Goal: Task Accomplishment & Management: Manage account settings

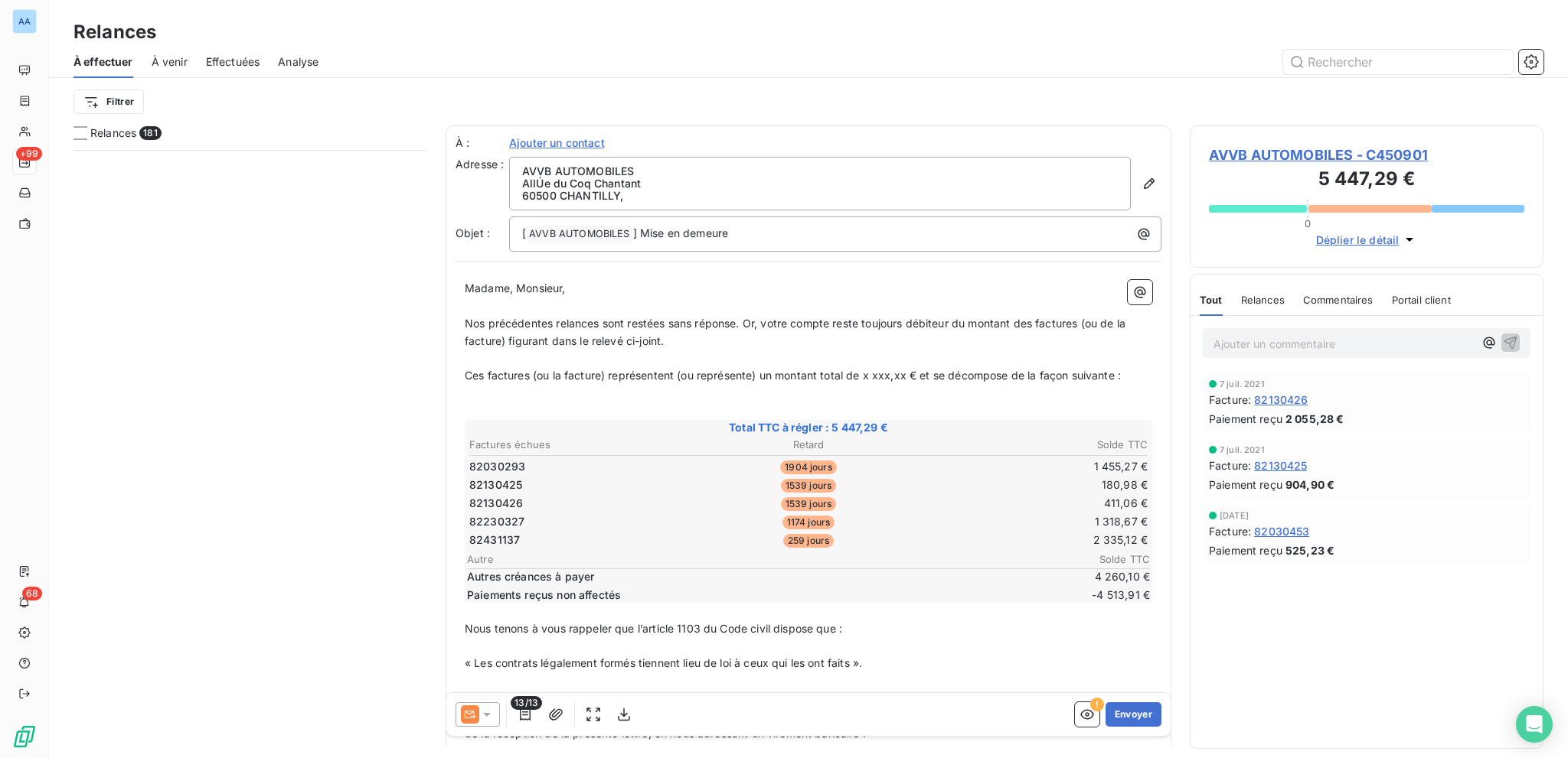
scroll to position [597, 341]
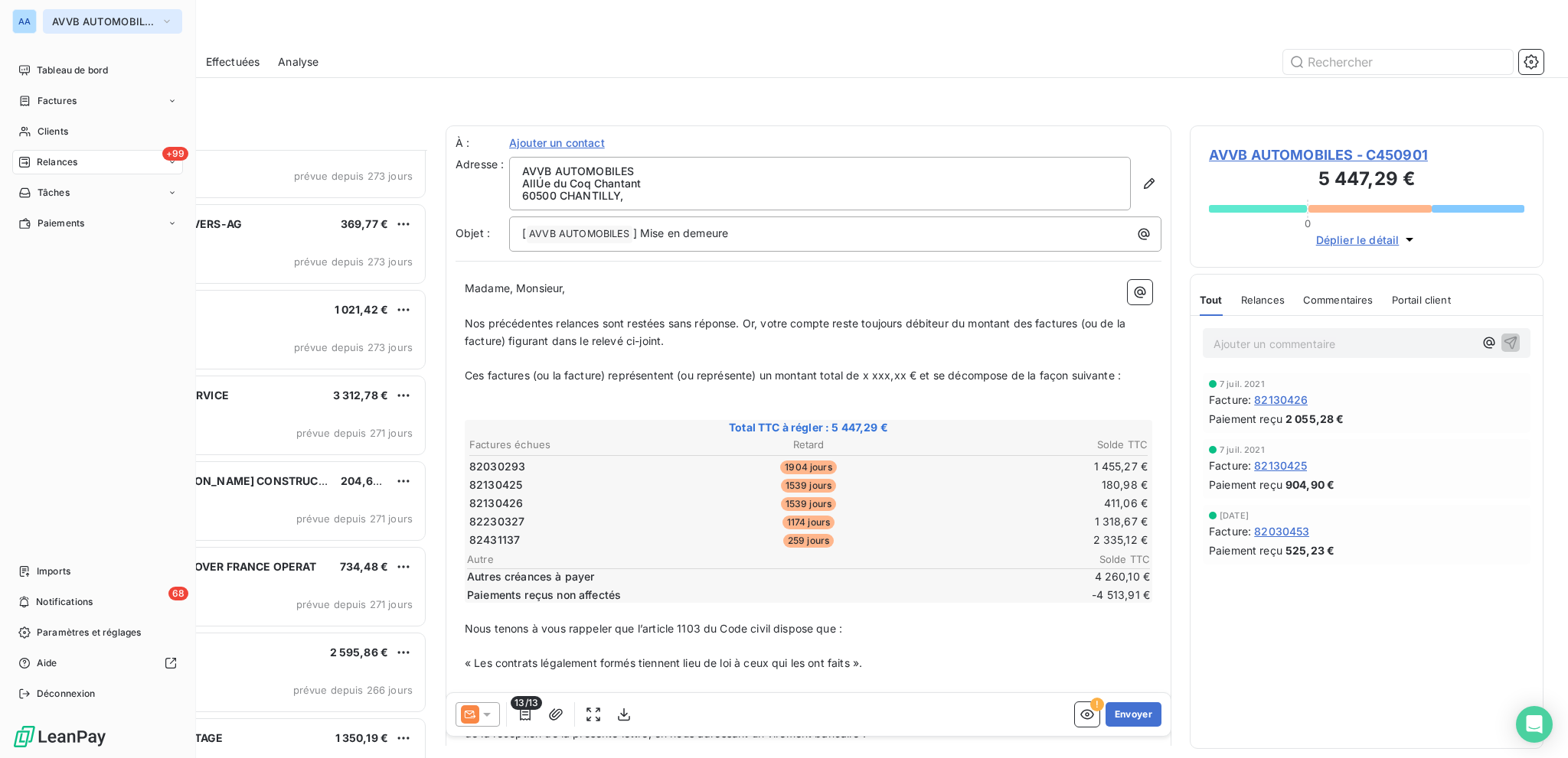
click at [87, 14] on button "AVVB AUTOMOBILES" at bounding box center [112, 21] width 139 height 25
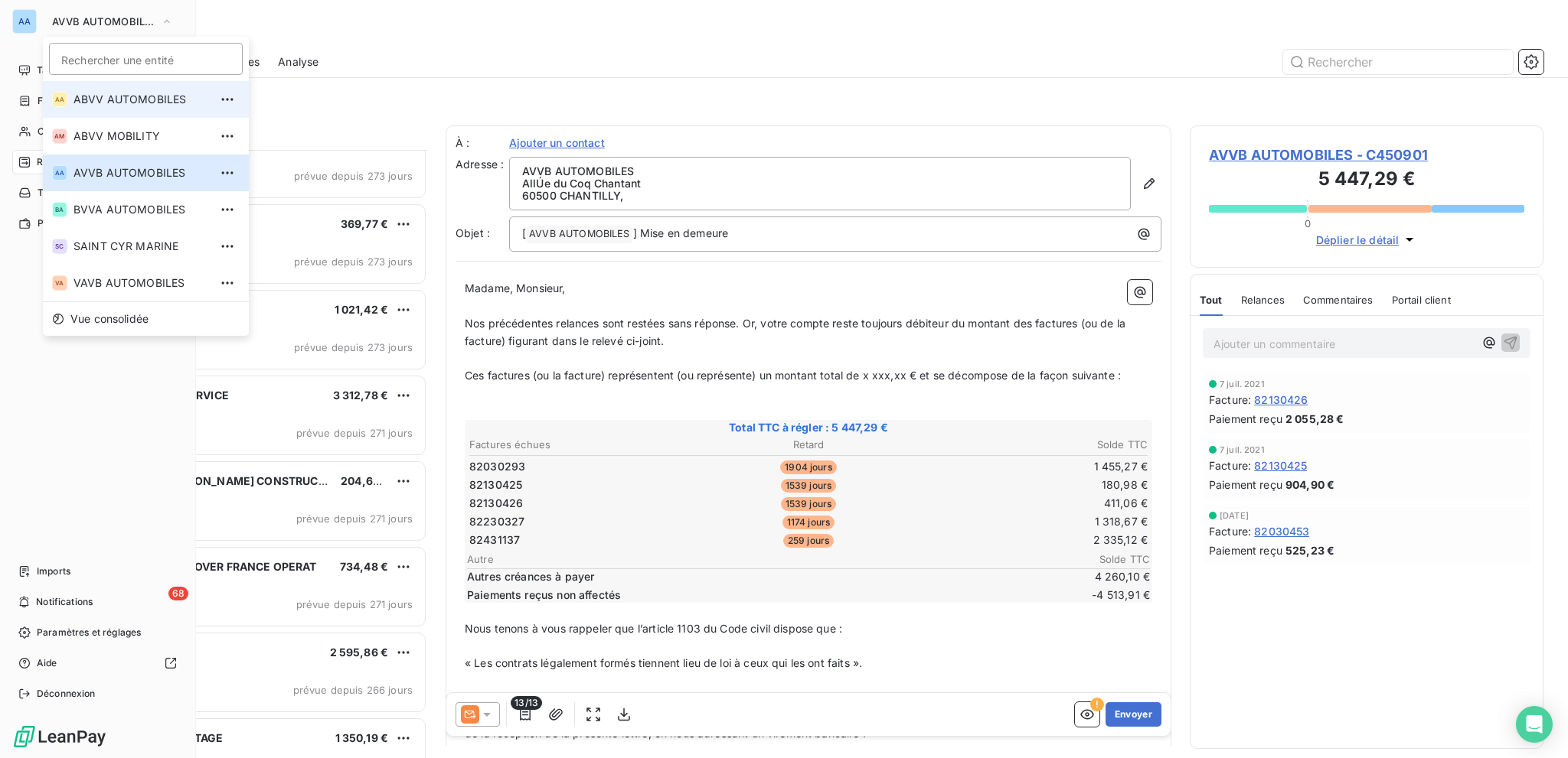
click at [132, 85] on li "AA ABVV AUTOMOBILES" at bounding box center [145, 99] width 206 height 36
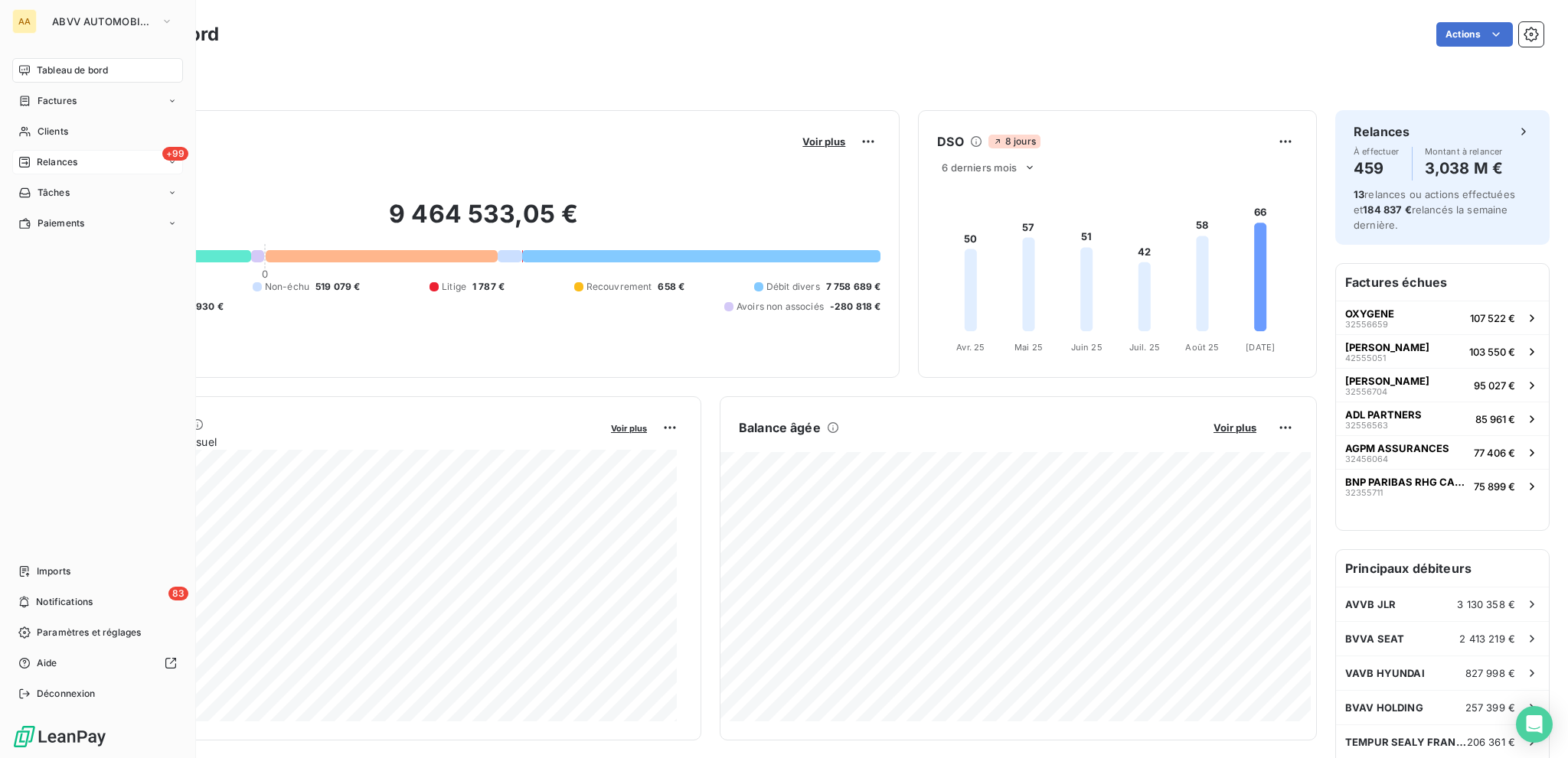
click at [82, 161] on div "+99 Relances" at bounding box center [97, 162] width 171 height 25
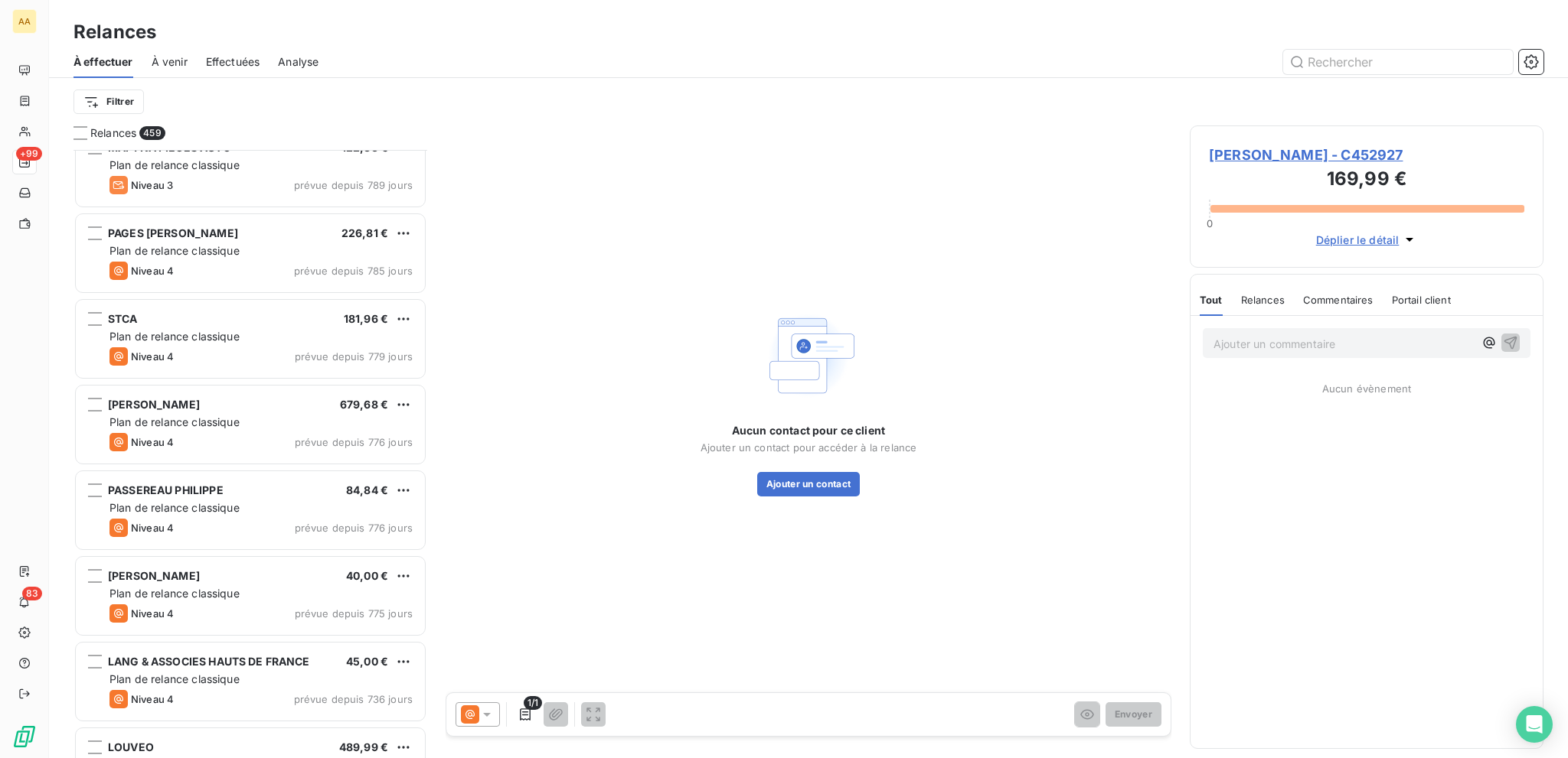
scroll to position [1454, 0]
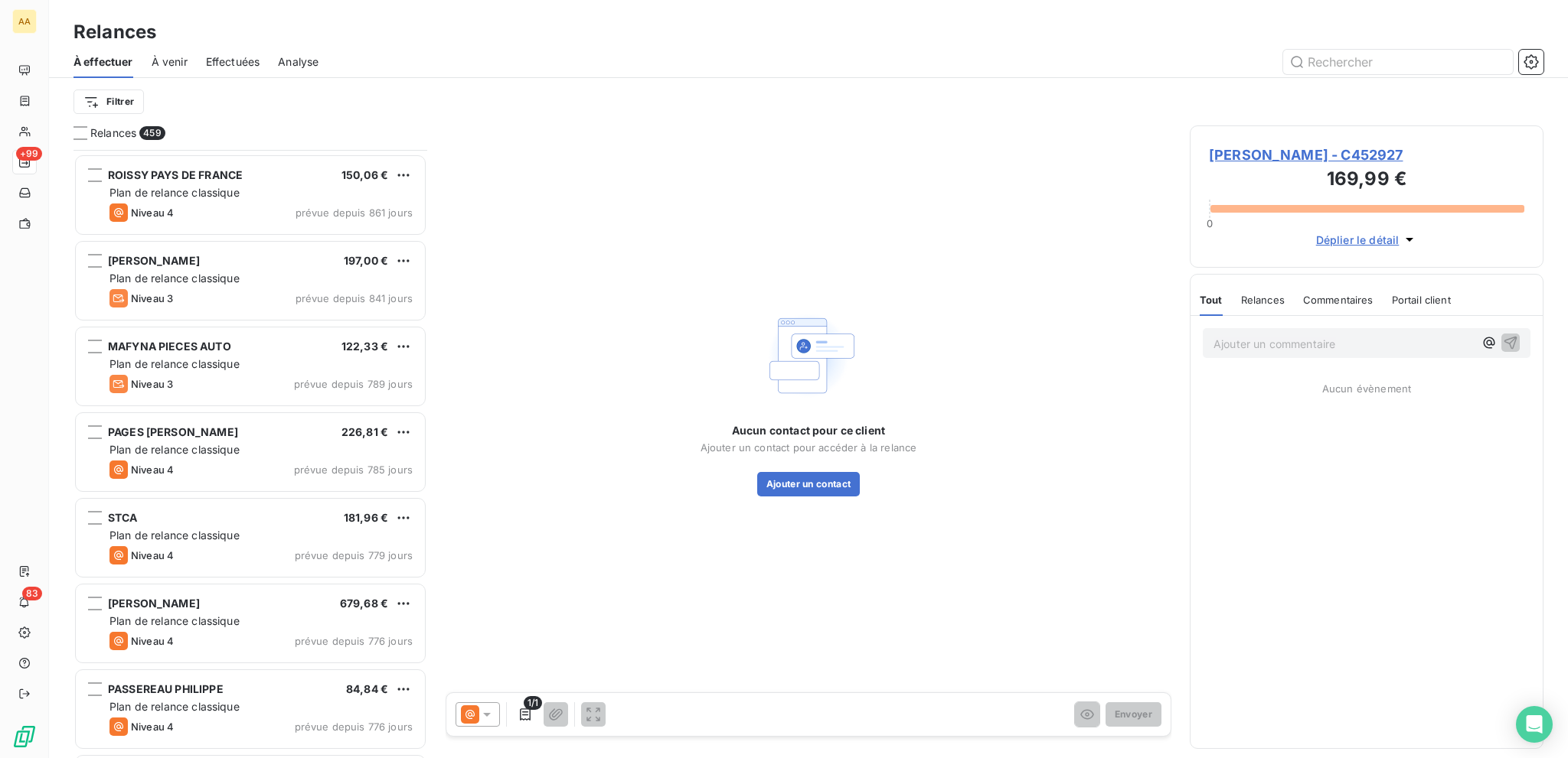
click at [225, 61] on span "Effectuées" at bounding box center [232, 61] width 54 height 15
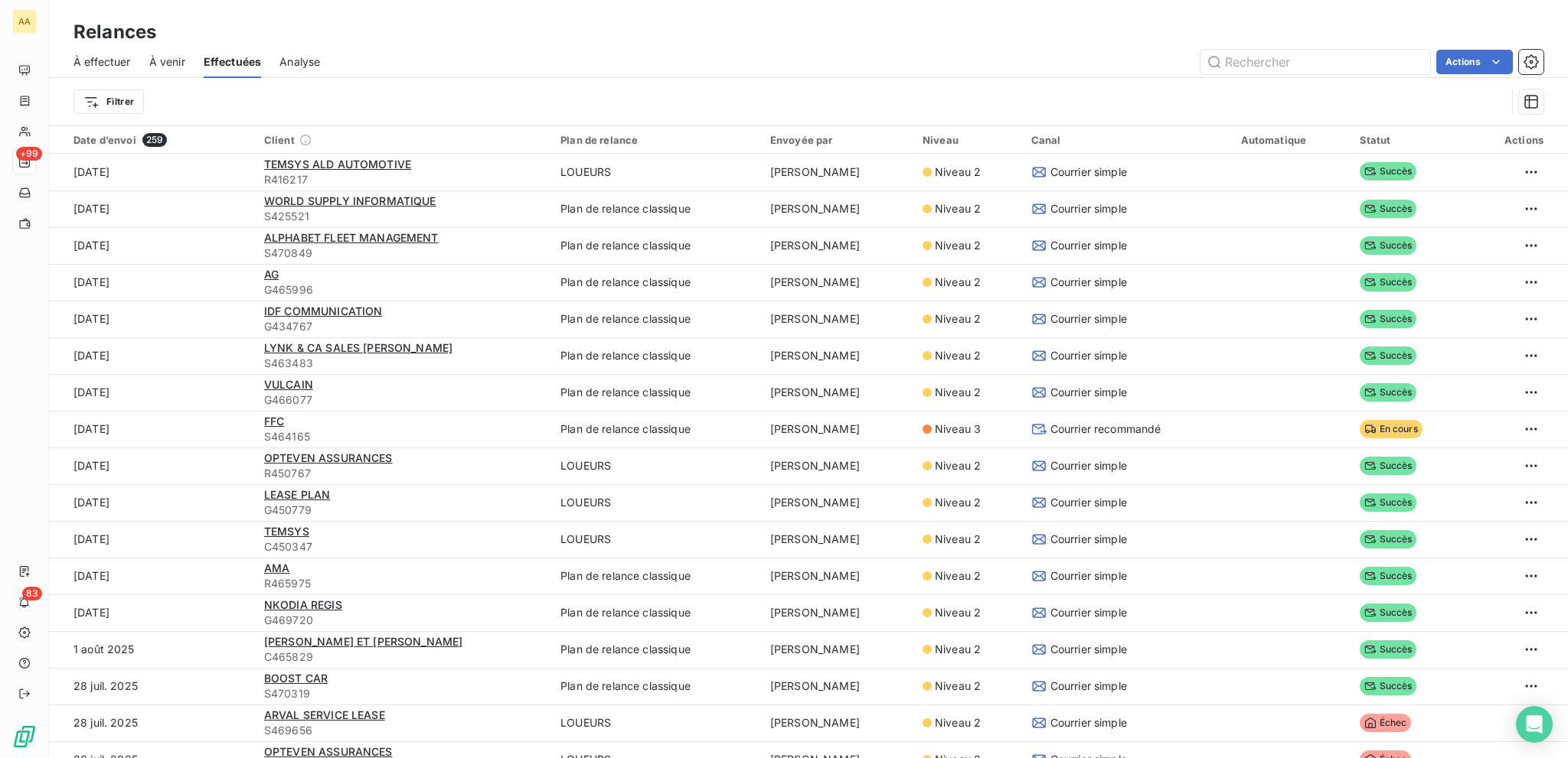
click at [167, 54] on span "À venir" at bounding box center [167, 61] width 36 height 15
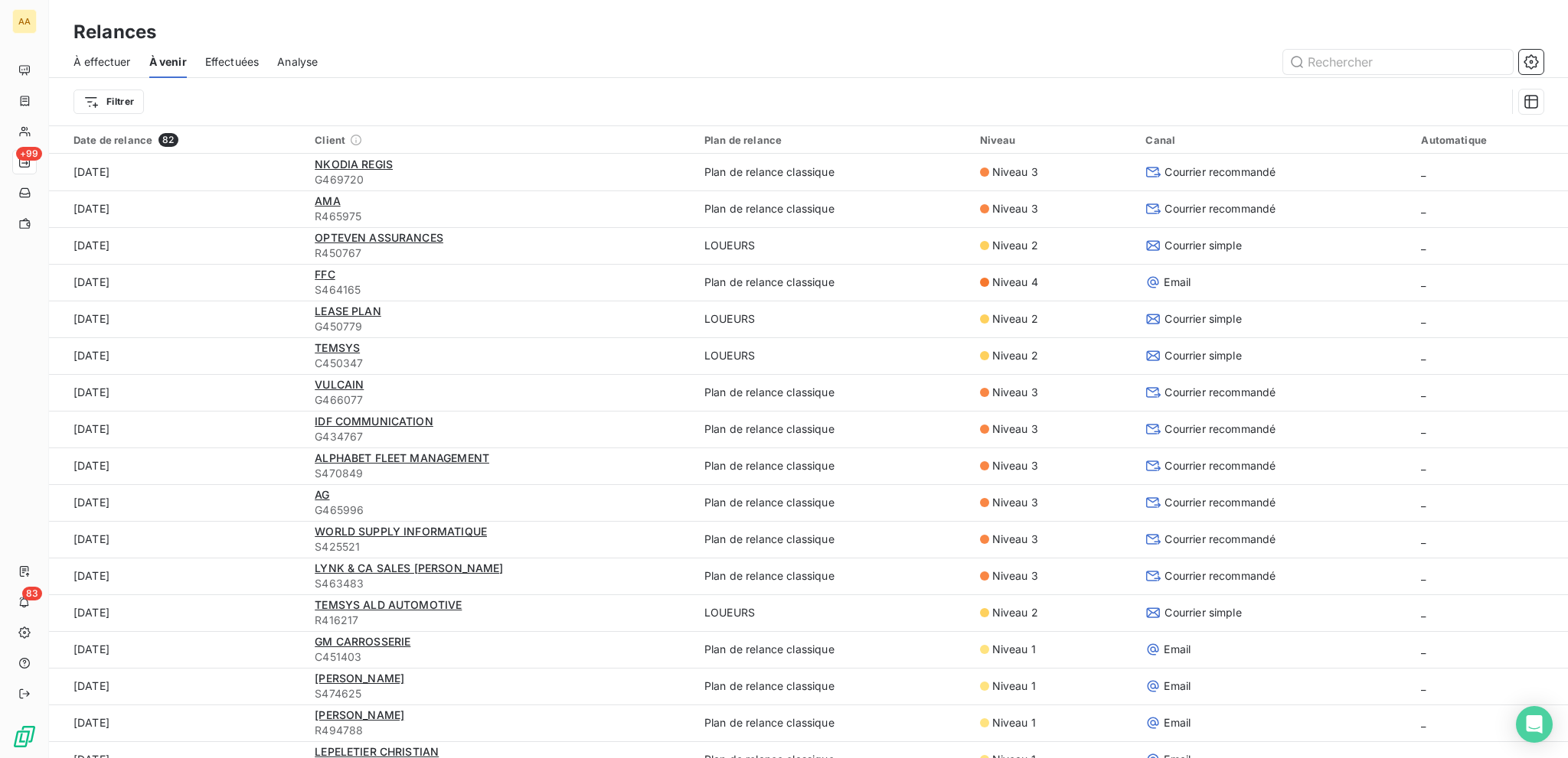
click at [95, 60] on span "À effectuer" at bounding box center [102, 61] width 58 height 15
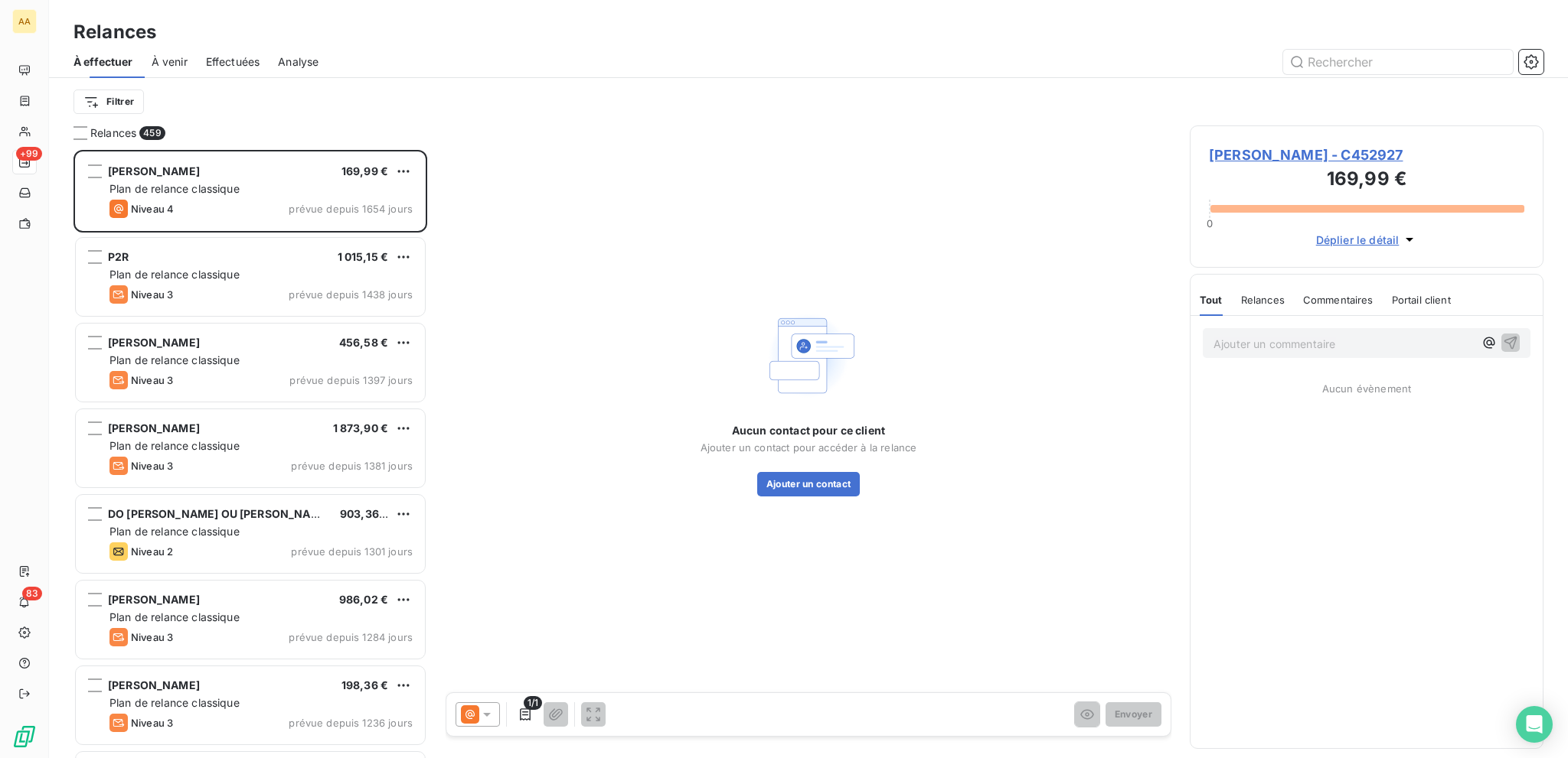
scroll to position [597, 341]
click at [1355, 70] on input "text" at bounding box center [1397, 62] width 229 height 25
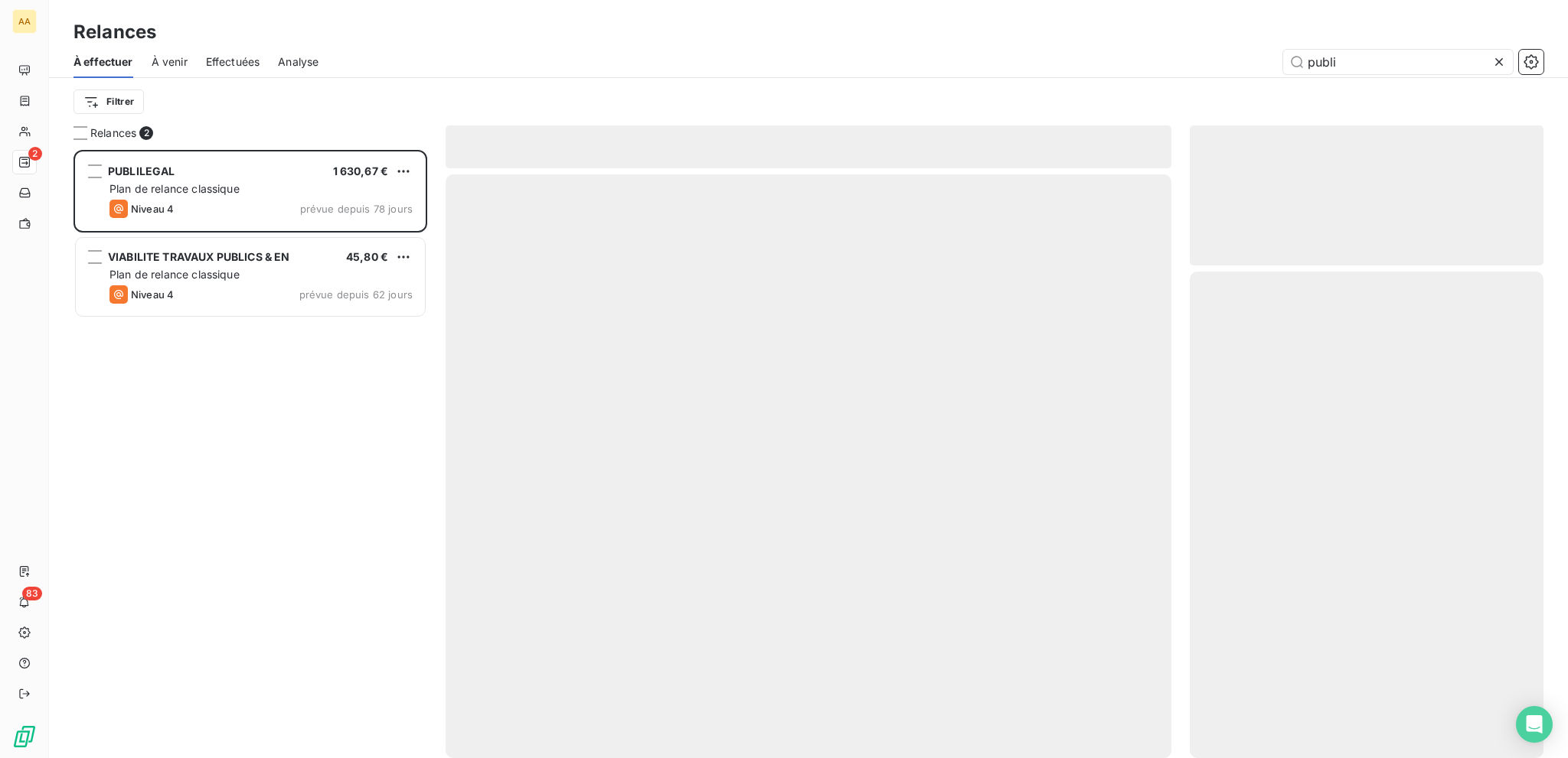
scroll to position [597, 341]
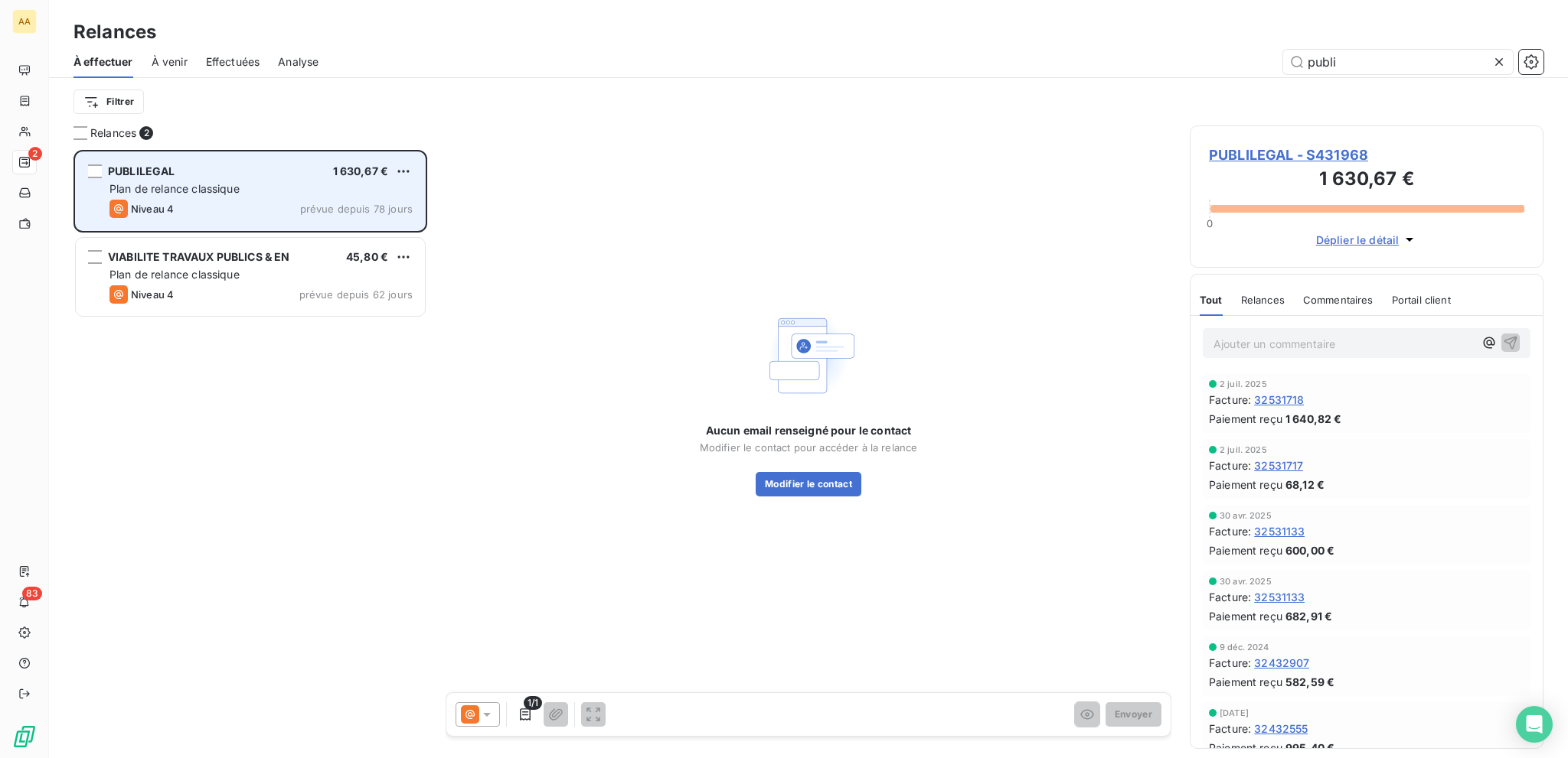
type input "publi"
click at [219, 203] on div "Niveau 4 prévue depuis 78 jours" at bounding box center [261, 209] width 303 height 19
click at [242, 195] on div "Plan de relance classique" at bounding box center [261, 189] width 303 height 15
click at [208, 187] on span "Plan de relance classique" at bounding box center [175, 189] width 130 height 13
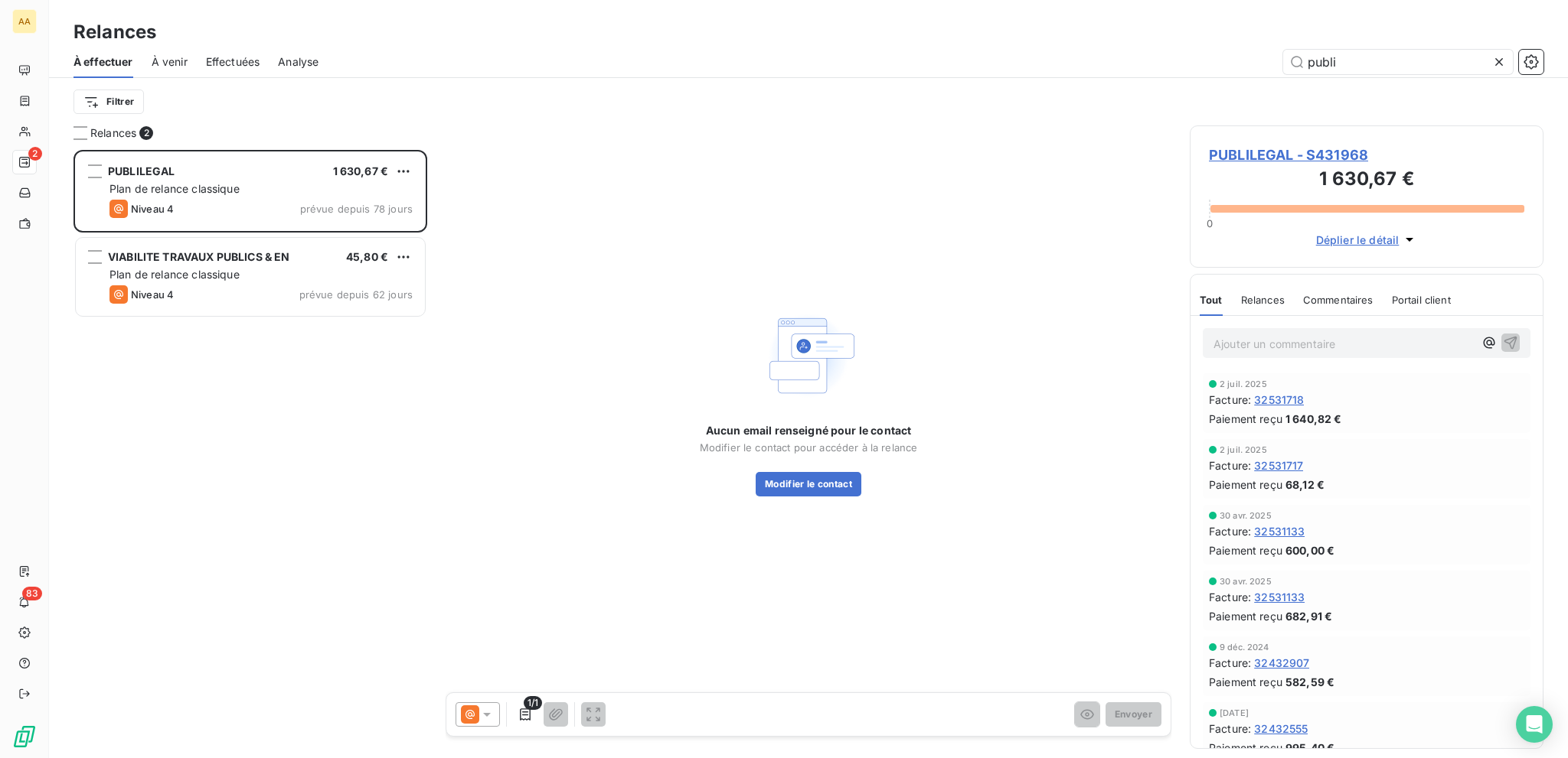
click at [1269, 150] on span "PUBLILEGAL - S431968" at bounding box center [1366, 154] width 315 height 20
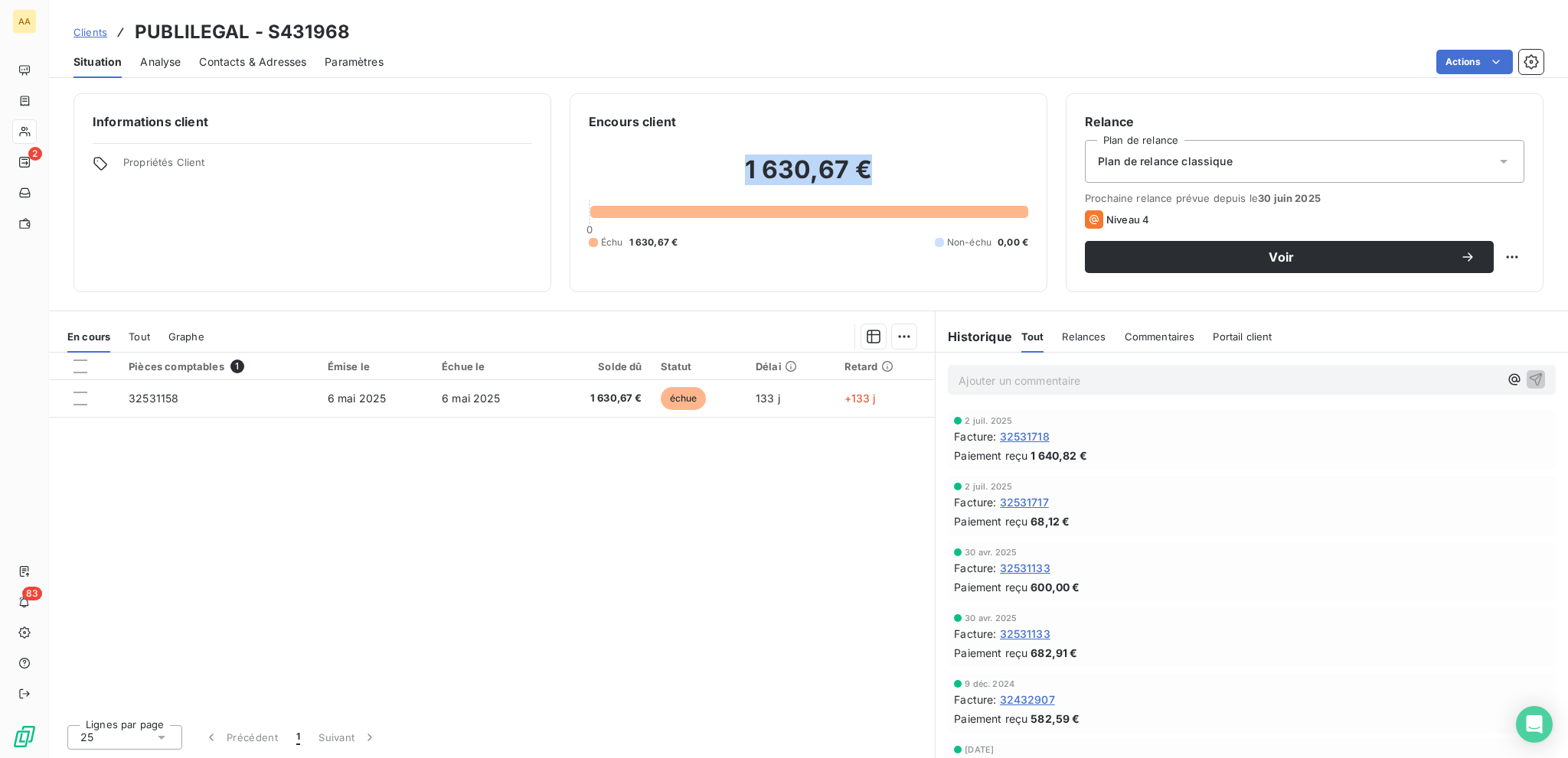
drag, startPoint x: 745, startPoint y: 174, endPoint x: 885, endPoint y: 162, distance: 140.5
click at [885, 162] on h2 "1 630,67 €" at bounding box center [808, 178] width 439 height 46
click at [174, 492] on div "Pièces comptables 1 Émise le Échue le Solde dû Statut Délai Retard 32531158 [DA…" at bounding box center [492, 532] width 886 height 360
click at [1078, 337] on span "Relances" at bounding box center [1083, 336] width 43 height 12
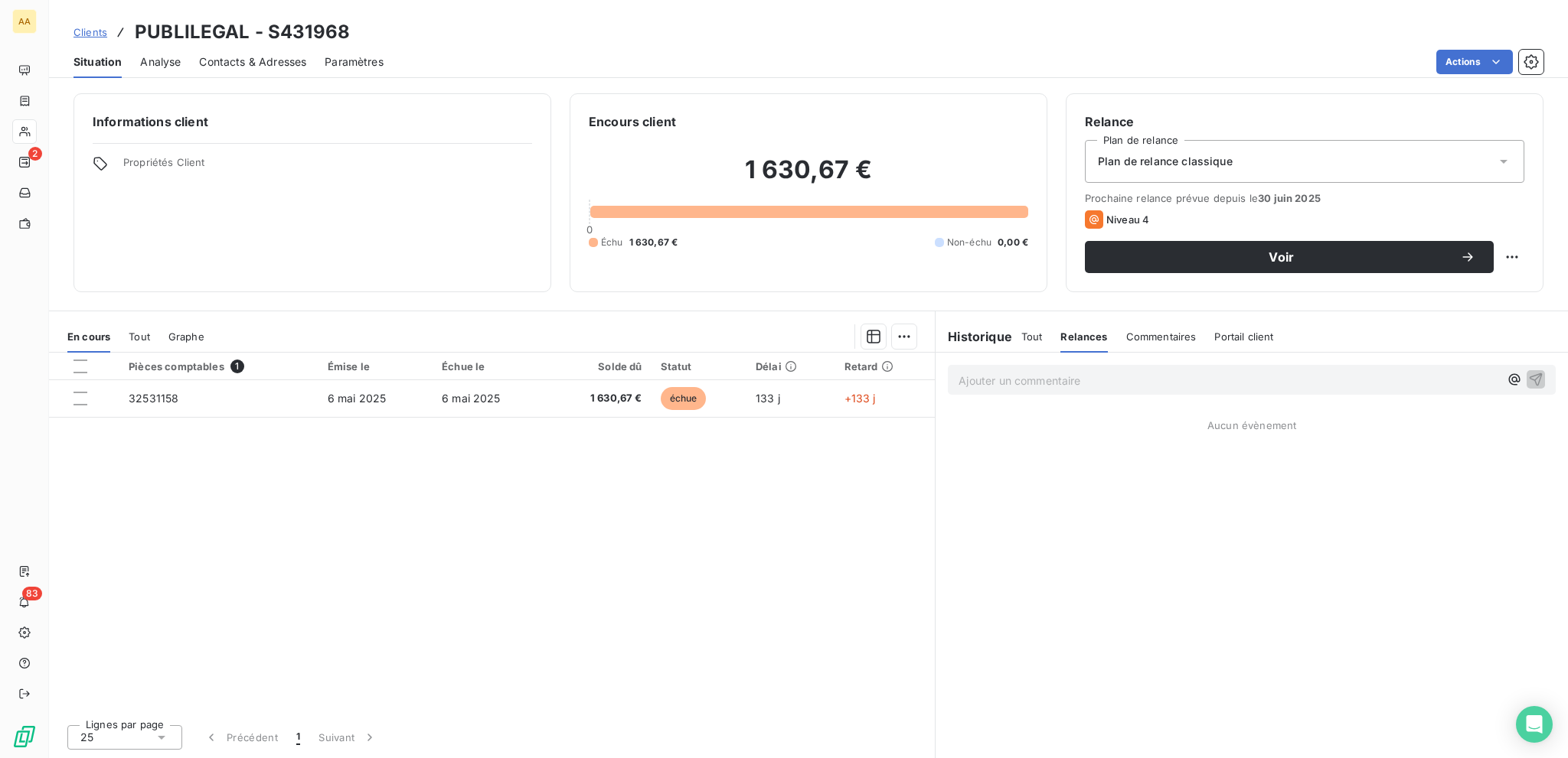
click at [1042, 340] on div "Tout Relances Commentaires Portail client" at bounding box center [1147, 336] width 252 height 32
click at [1035, 335] on span "Tout" at bounding box center [1032, 336] width 21 height 12
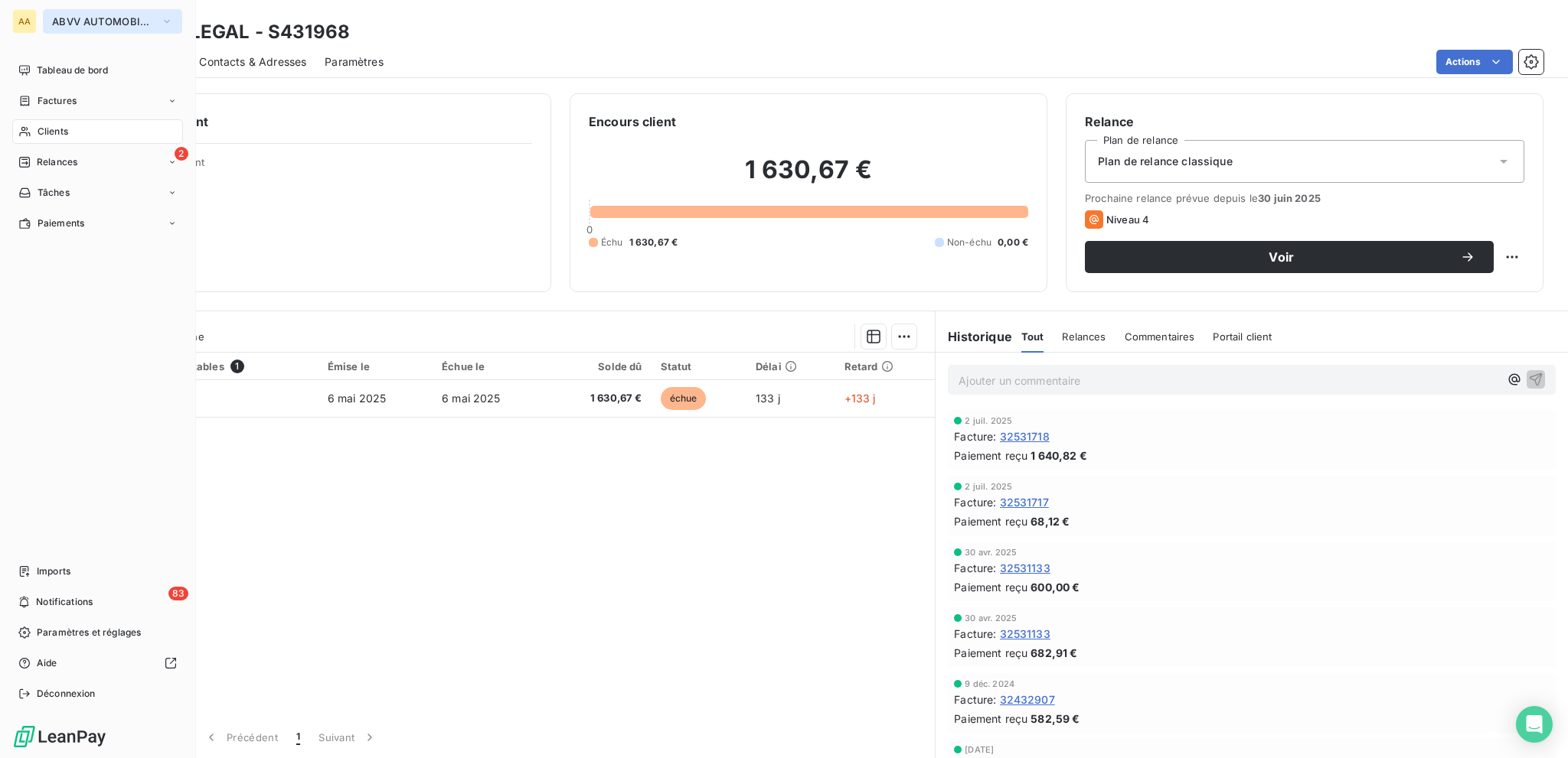
click at [92, 27] on button "ABVV AUTOMOBILES" at bounding box center [112, 21] width 139 height 25
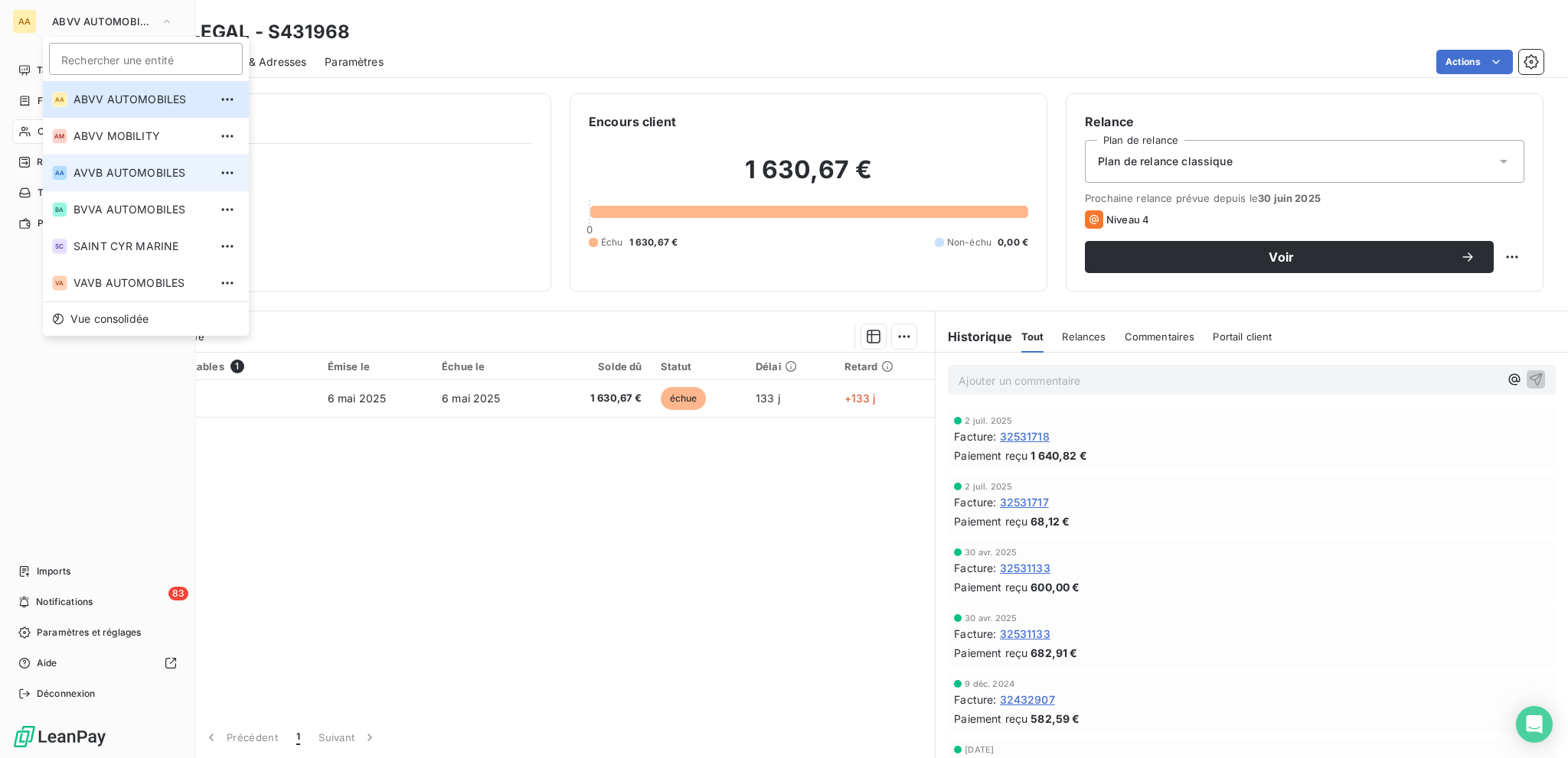
click at [101, 174] on span "AVVB AUTOMOBILES" at bounding box center [141, 173] width 136 height 15
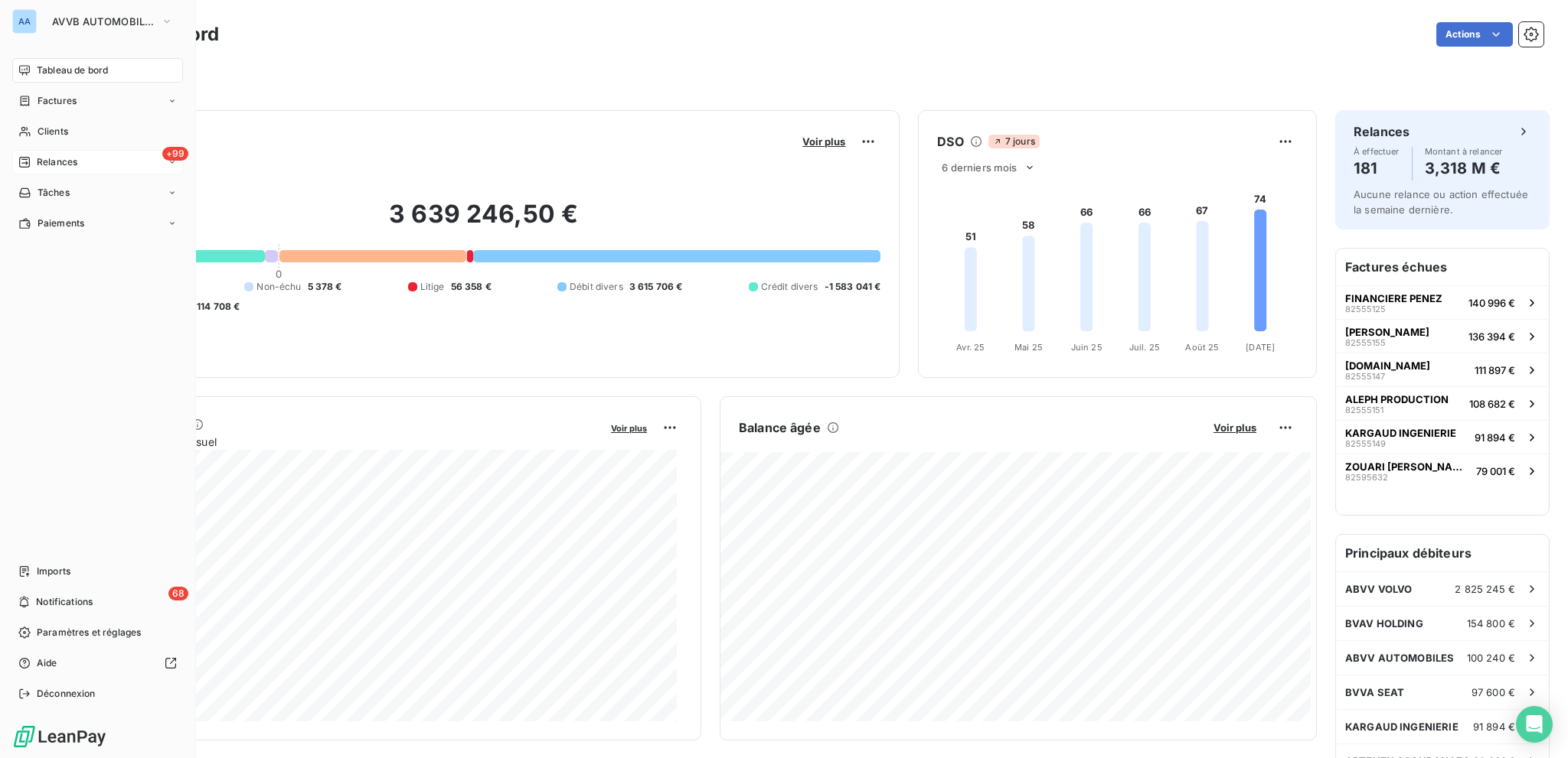
click at [101, 172] on div "+99 Relances" at bounding box center [97, 162] width 171 height 25
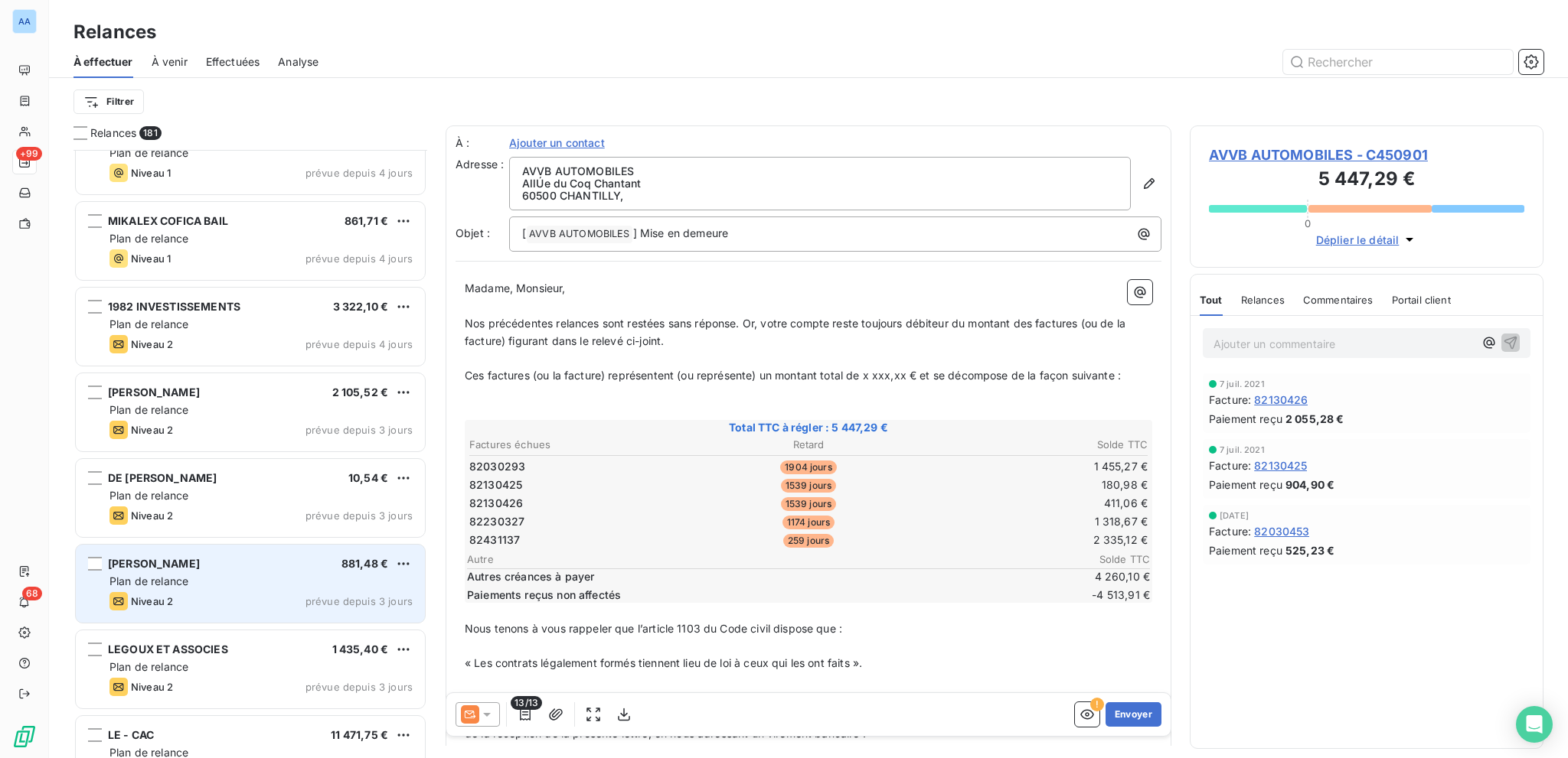
scroll to position [13006, 0]
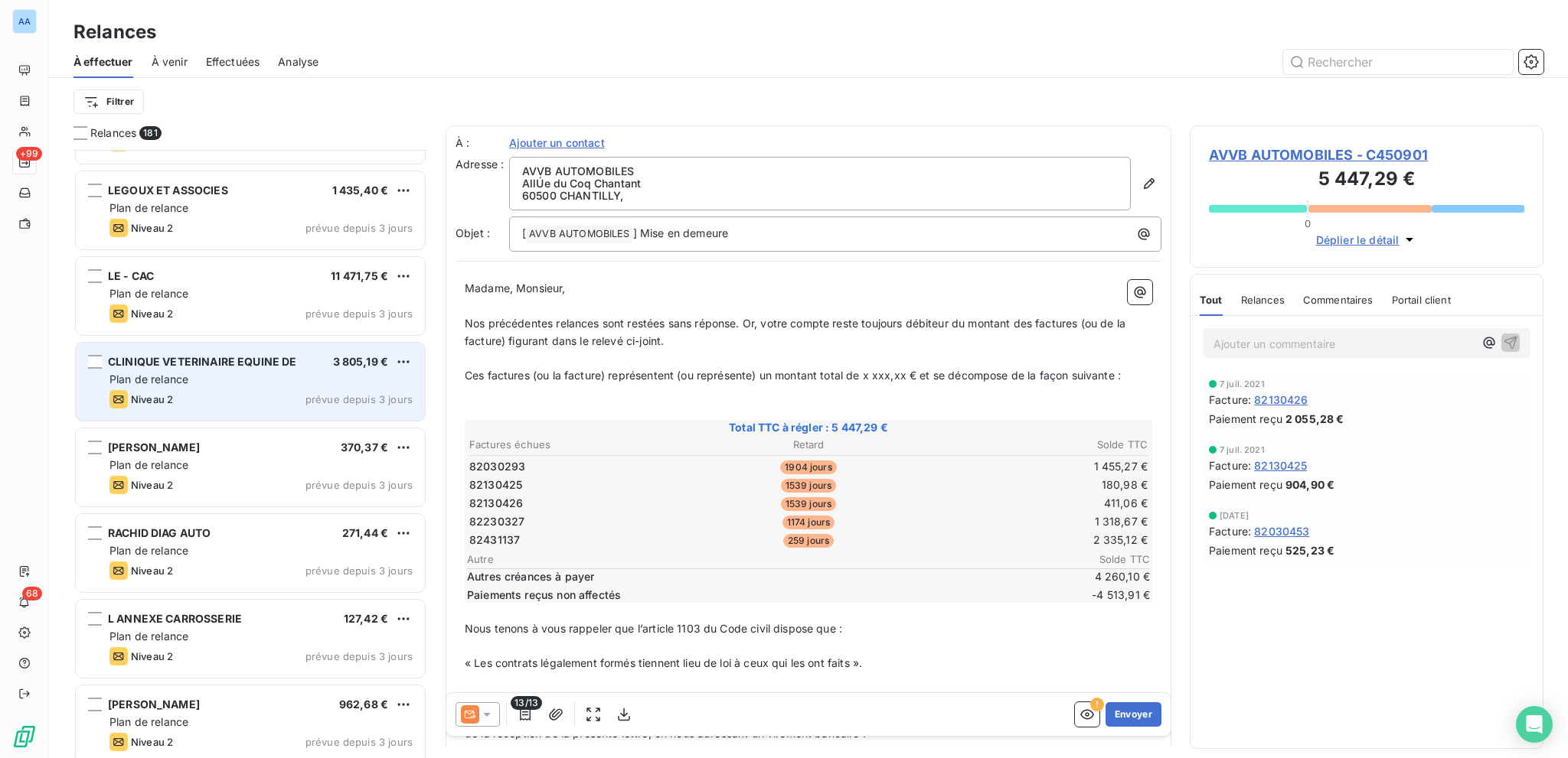
click at [171, 373] on span "Plan de relance" at bounding box center [149, 379] width 79 height 13
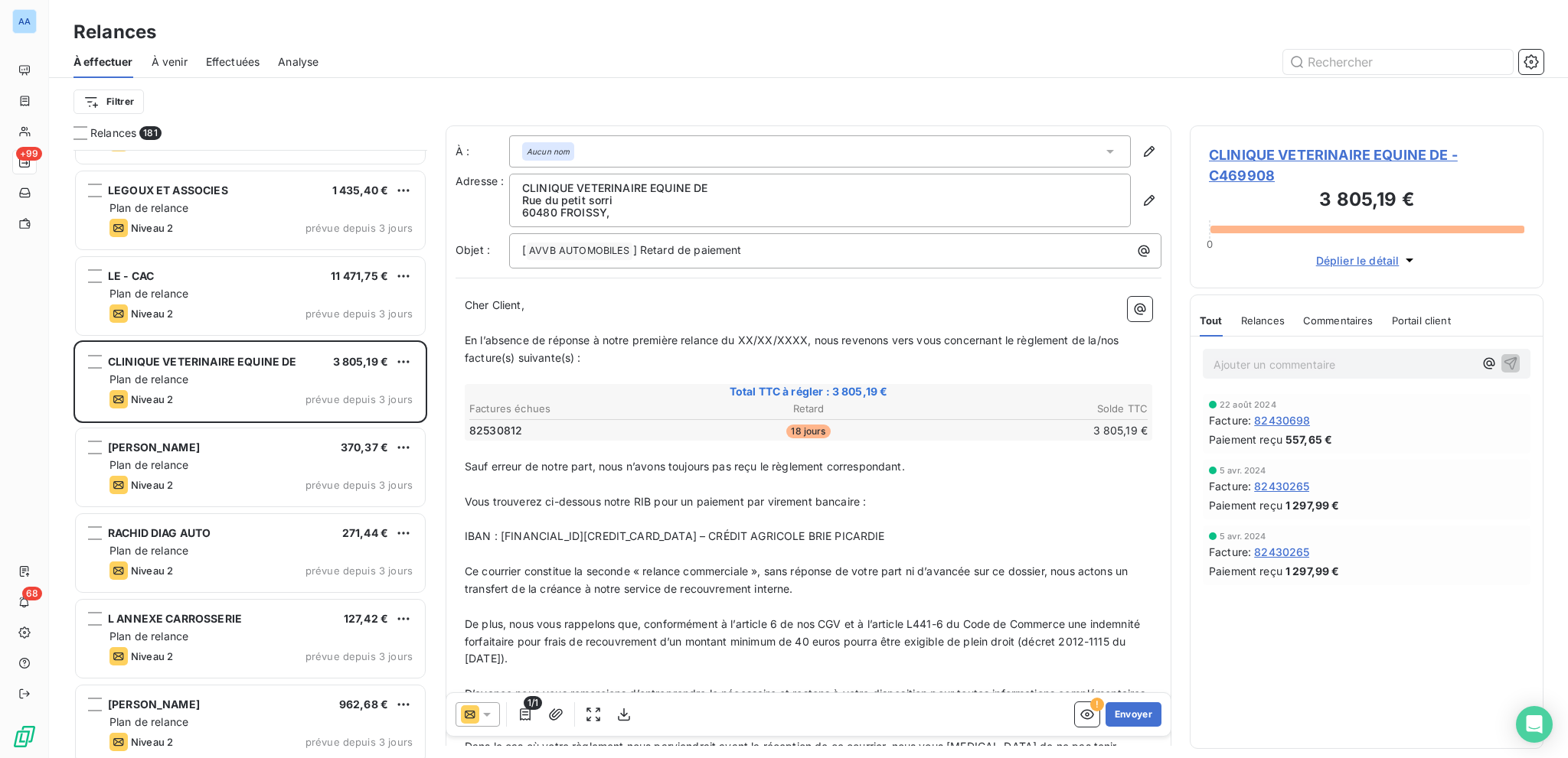
click at [1260, 313] on div "Relances" at bounding box center [1262, 321] width 43 height 32
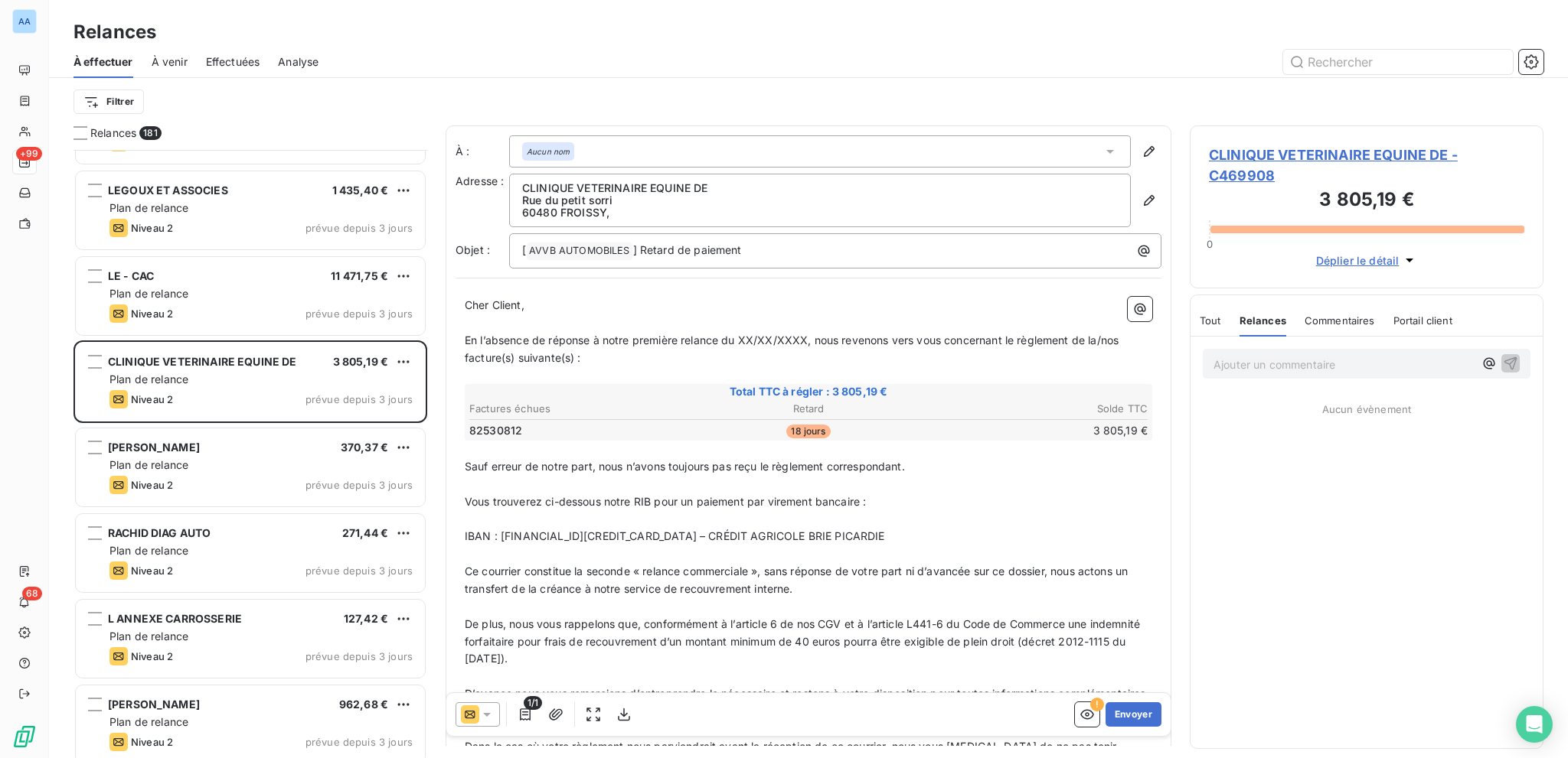
click at [1224, 315] on div "Tout Relances Commentaires Portail client" at bounding box center [1325, 321] width 252 height 32
click at [1219, 317] on span "Tout" at bounding box center [1210, 321] width 21 height 12
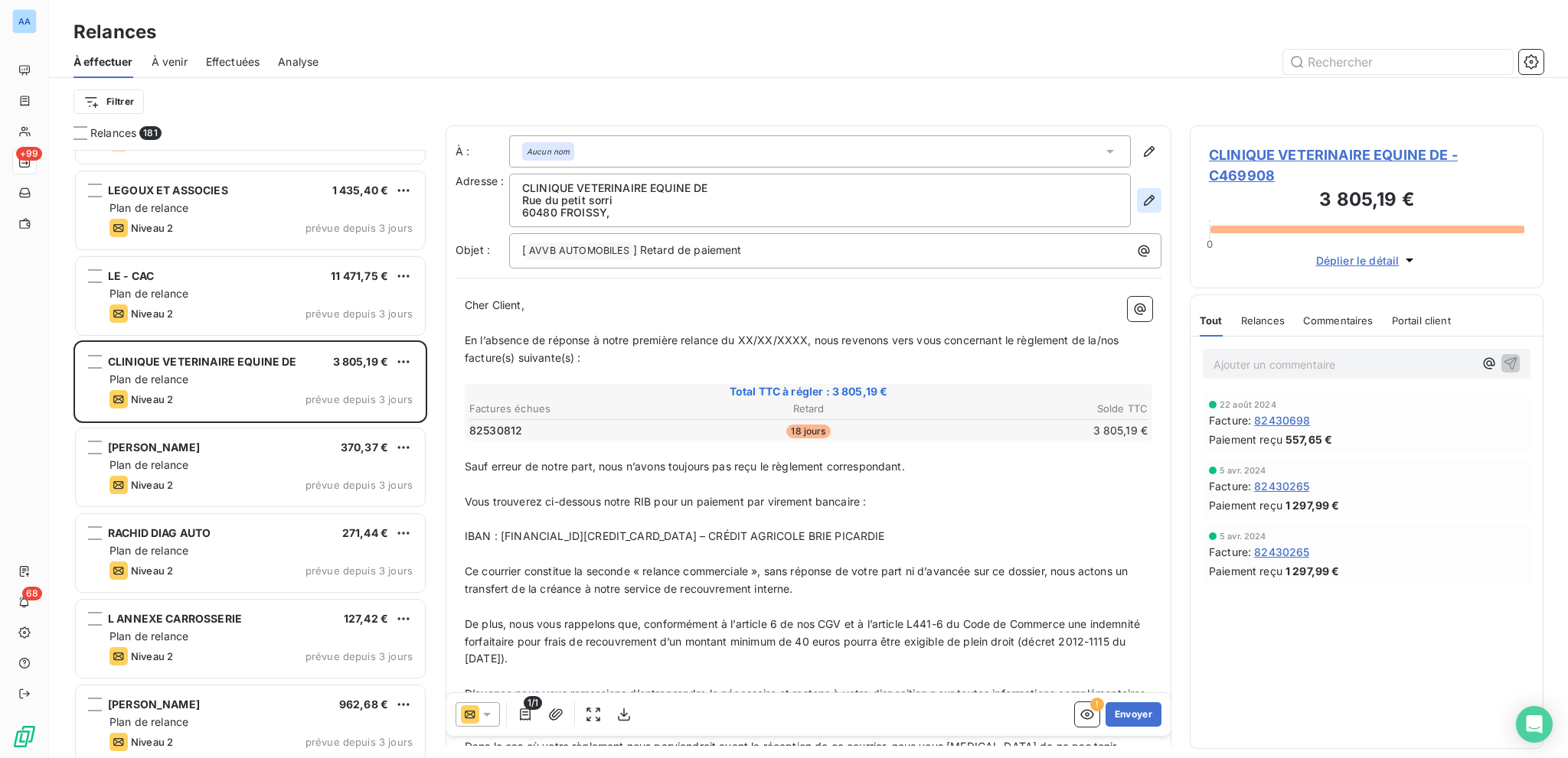
click at [1141, 207] on icon "button" at bounding box center [1148, 200] width 15 height 15
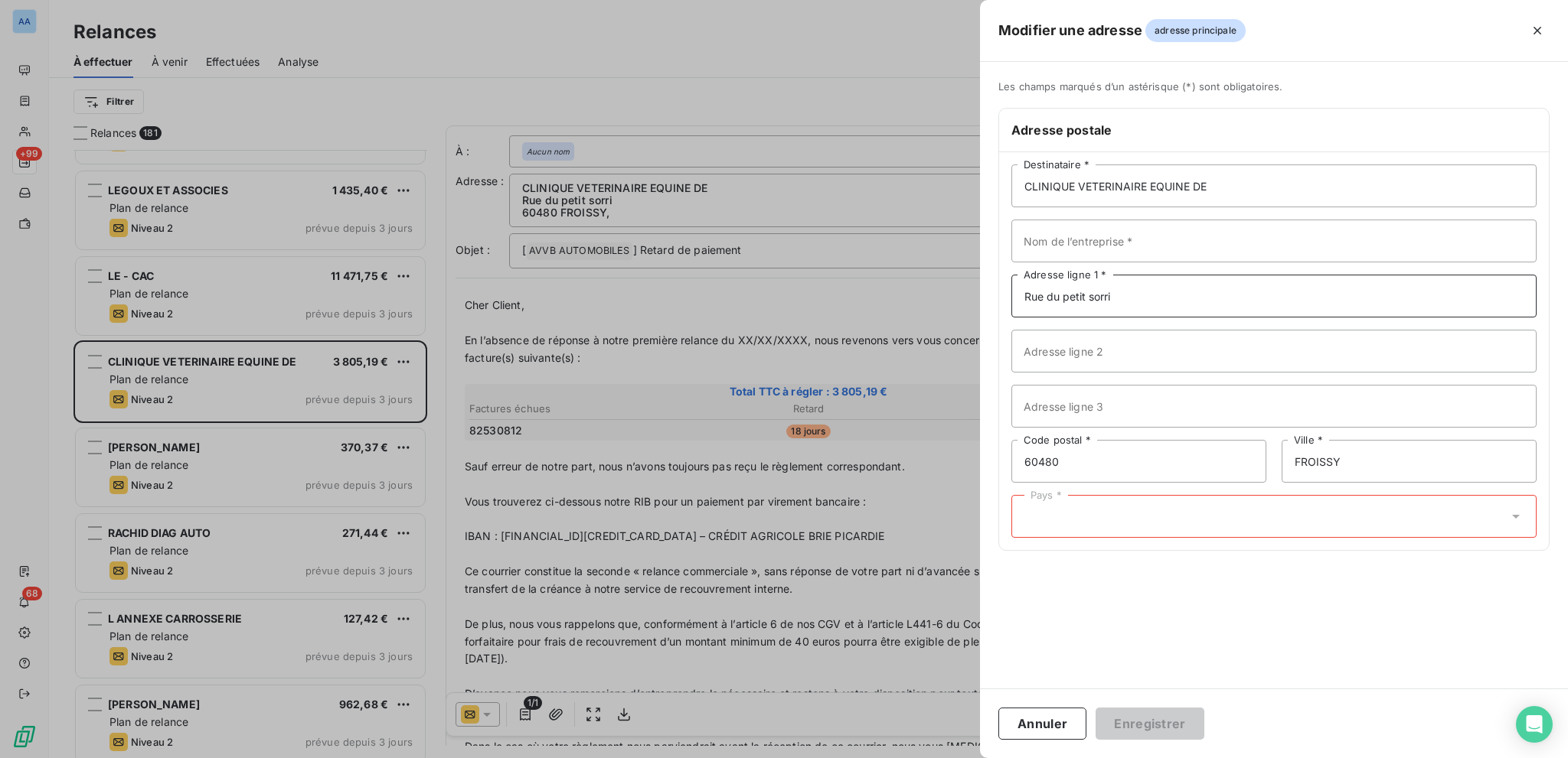
drag, startPoint x: 1203, startPoint y: 291, endPoint x: 976, endPoint y: 259, distance: 229.2
click at [974, 757] on div "Modifier une adresse adresse principale Les champs marqués d’un [DEMOGRAPHIC_DA…" at bounding box center [784, 758] width 1568 height 0
type input "[STREET_ADDRESS][PERSON_NAME]"
drag, startPoint x: 1100, startPoint y: 464, endPoint x: 999, endPoint y: 445, distance: 102.8
click at [999, 445] on div "CLINIQUE VETERINAIRE EQUINE DE Destinataire * Nom de l’entreprise * [STREET_ADD…" at bounding box center [1274, 351] width 549 height 398
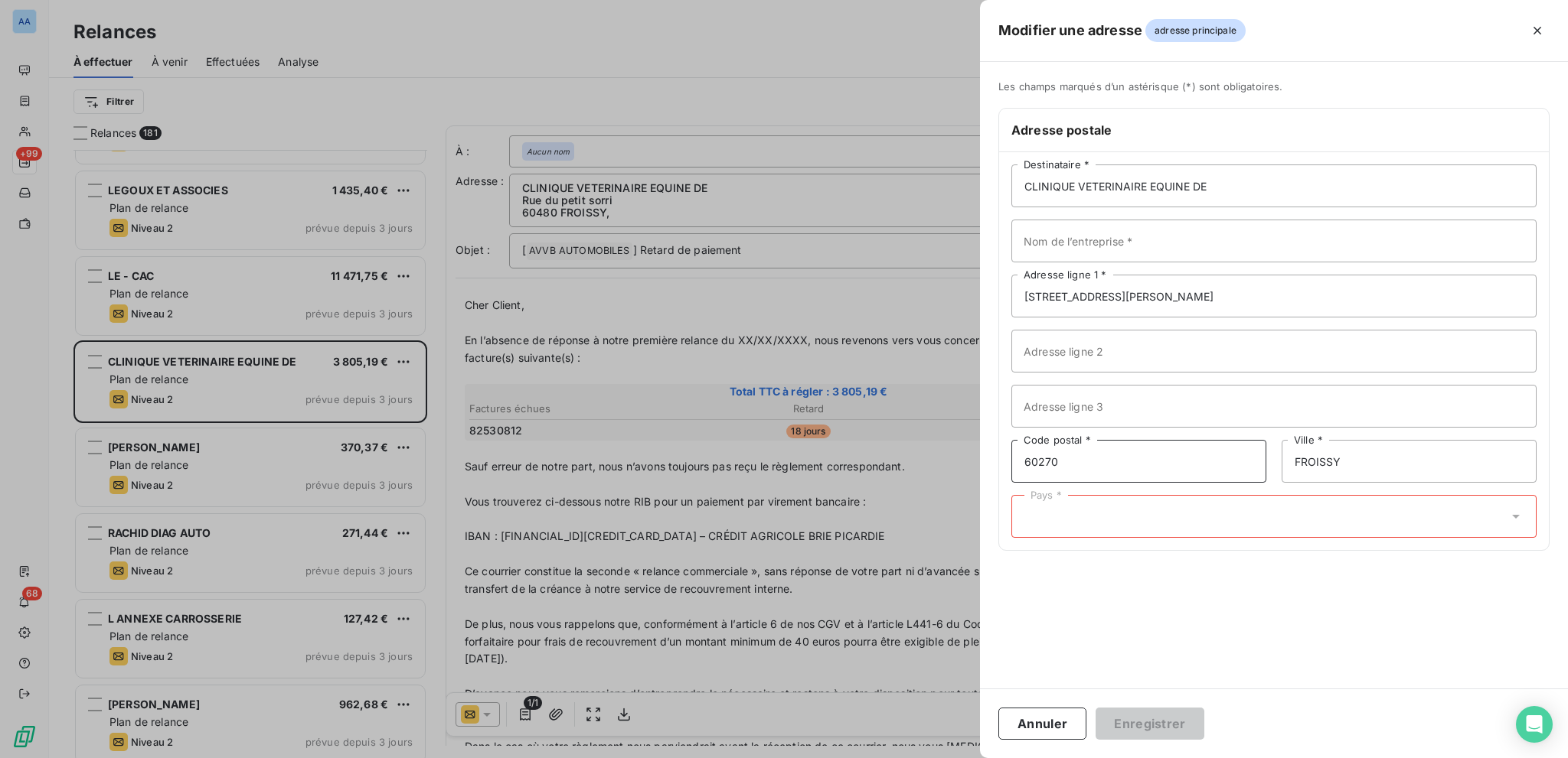
type input "60270"
drag, startPoint x: 1331, startPoint y: 470, endPoint x: 1285, endPoint y: 464, distance: 46.4
click at [1285, 464] on input "FROISSY" at bounding box center [1409, 461] width 255 height 43
type input "Y"
type input "GOUVIEUX"
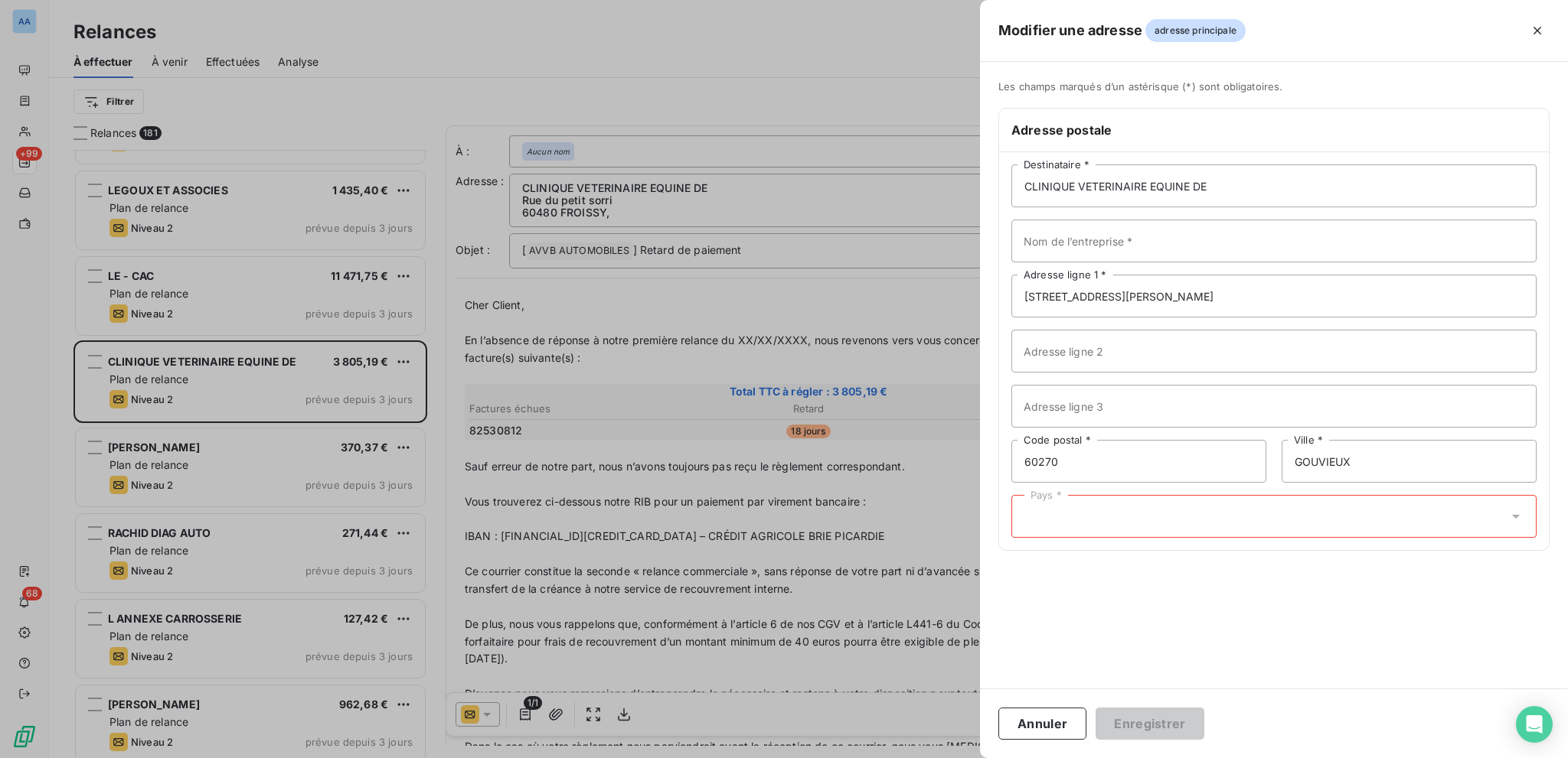
drag, startPoint x: 1381, startPoint y: 524, endPoint x: 996, endPoint y: 320, distance: 435.7
click at [1380, 524] on div "Pays *" at bounding box center [1273, 516] width 525 height 43
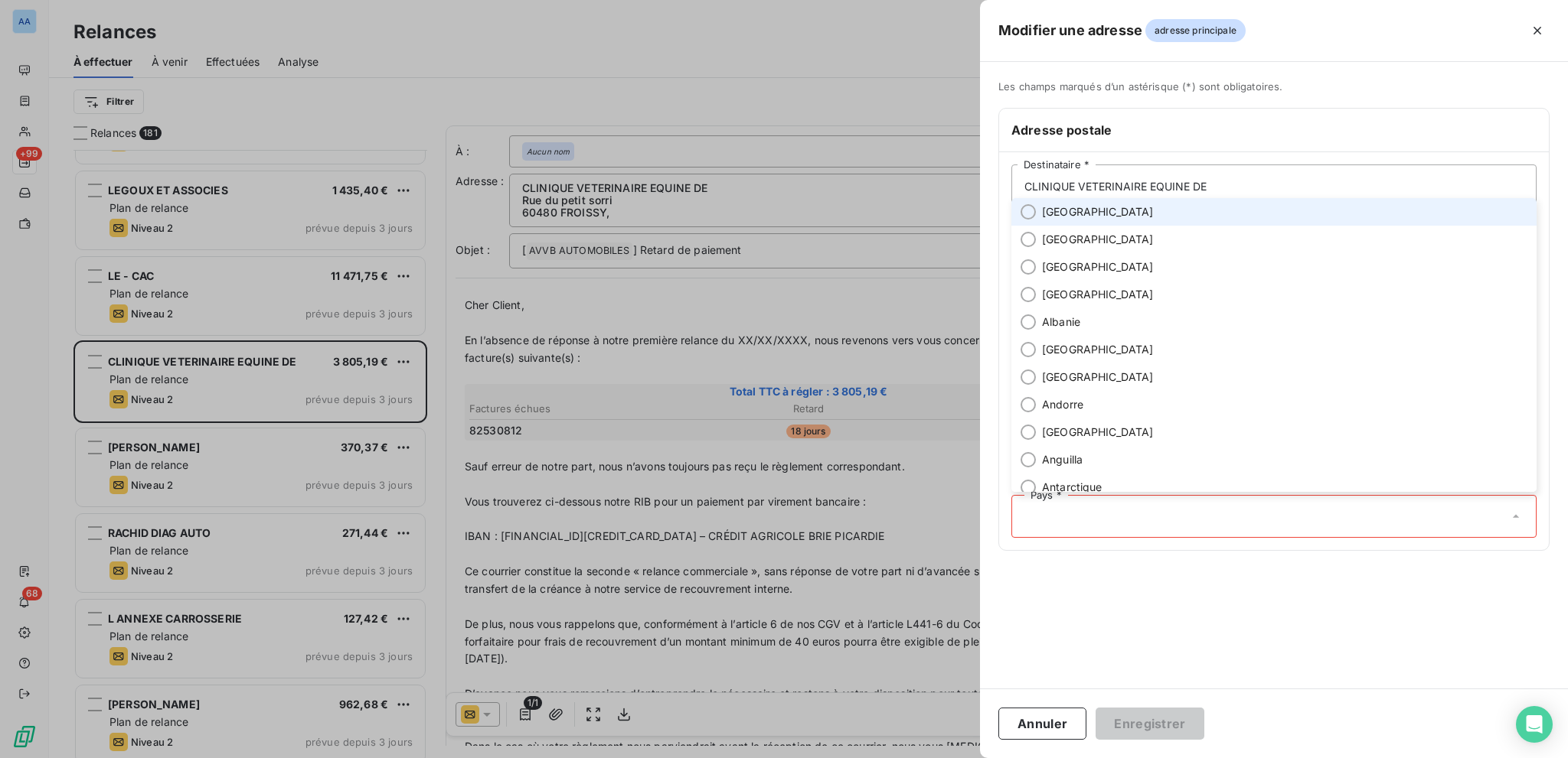
drag, startPoint x: 1038, startPoint y: 207, endPoint x: 999, endPoint y: 443, distance: 239.2
click at [1038, 207] on li "[GEOGRAPHIC_DATA]" at bounding box center [1273, 212] width 525 height 27
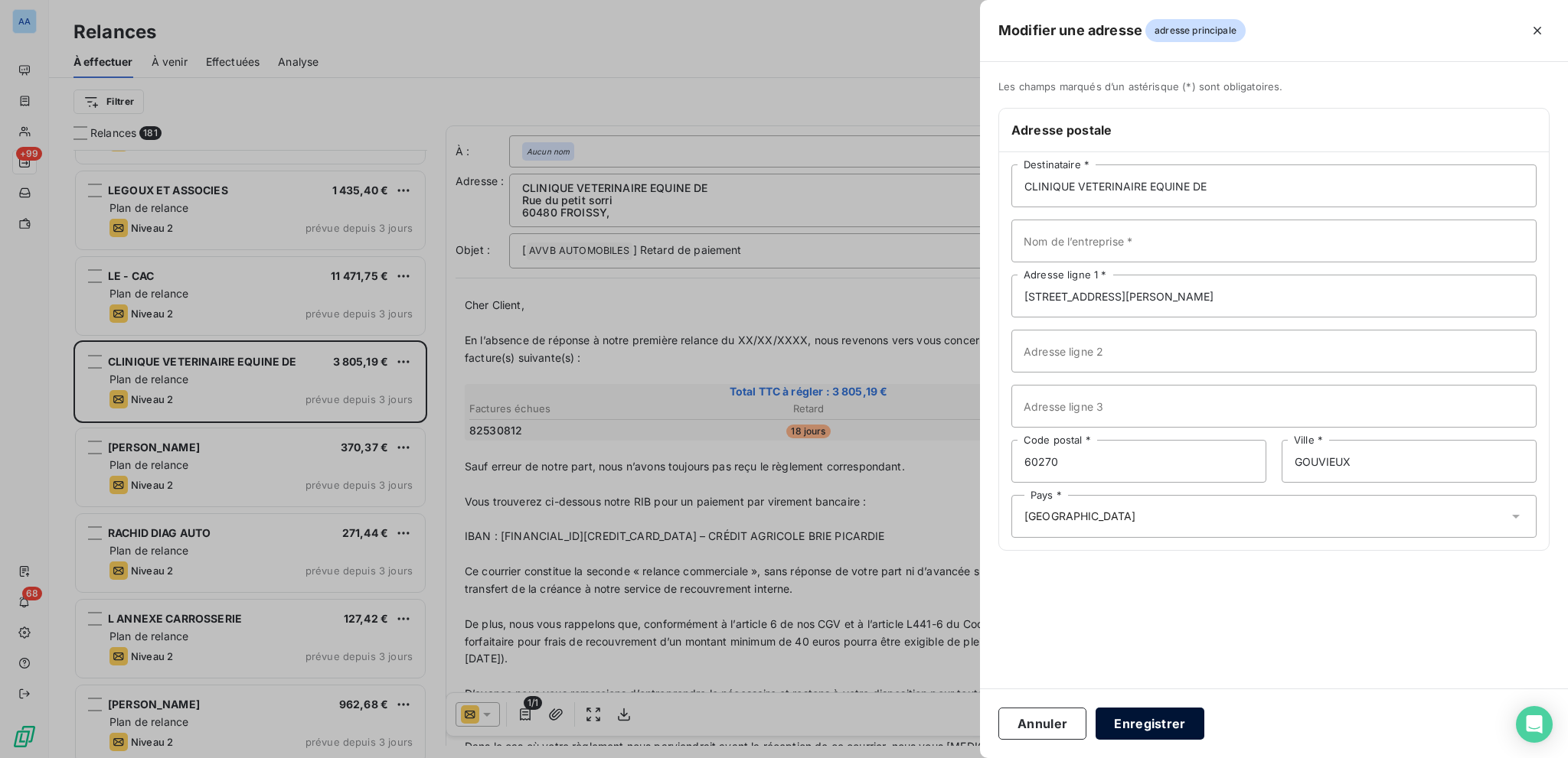
click at [1150, 723] on button "Enregistrer" at bounding box center [1149, 723] width 109 height 32
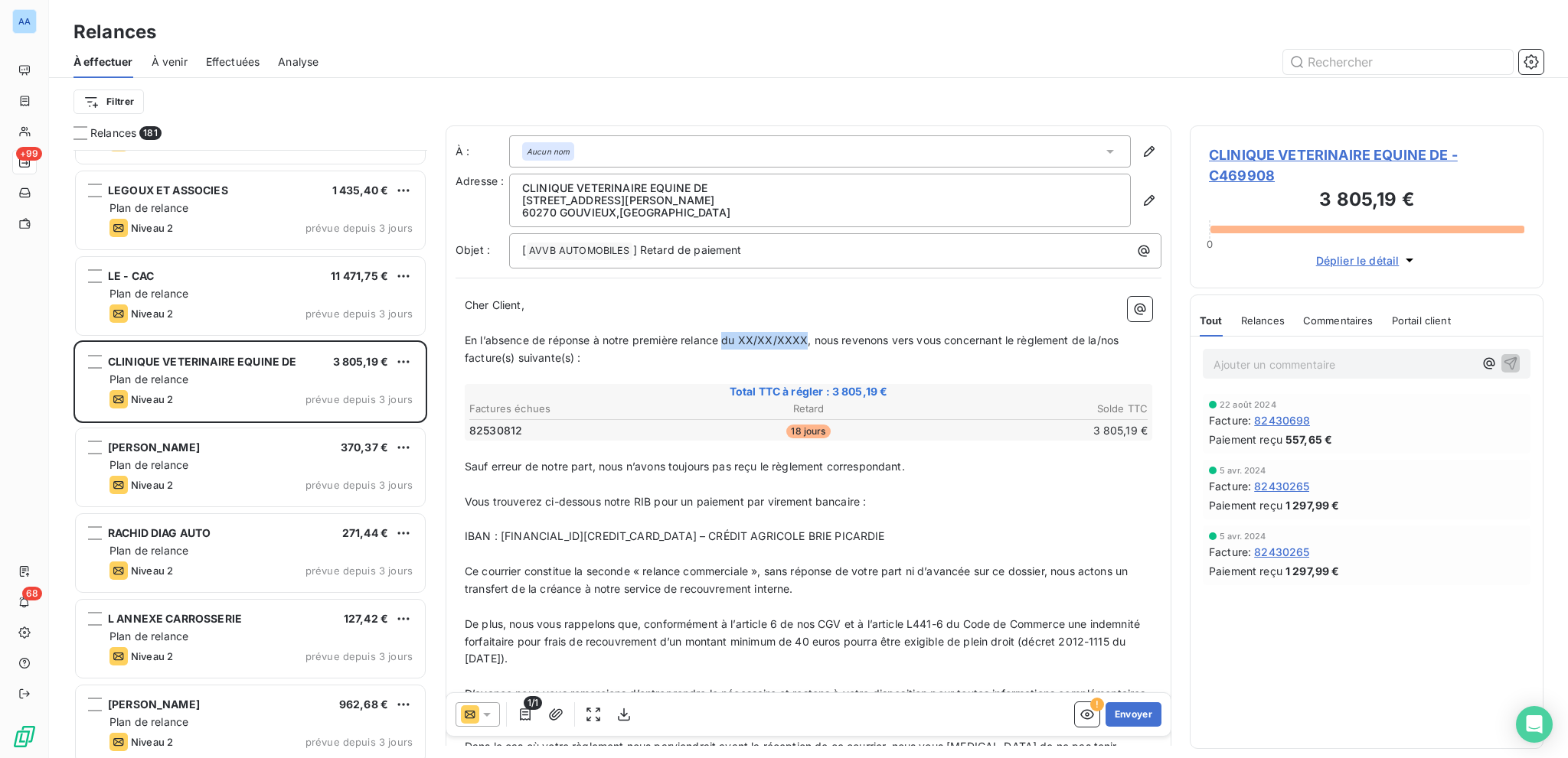
drag, startPoint x: 805, startPoint y: 342, endPoint x: 724, endPoint y: 333, distance: 81.5
click at [724, 334] on span "En l’absence de réponse à notre première relance du XX/XX/XXXX, nous revenons v…" at bounding box center [792, 349] width 656 height 31
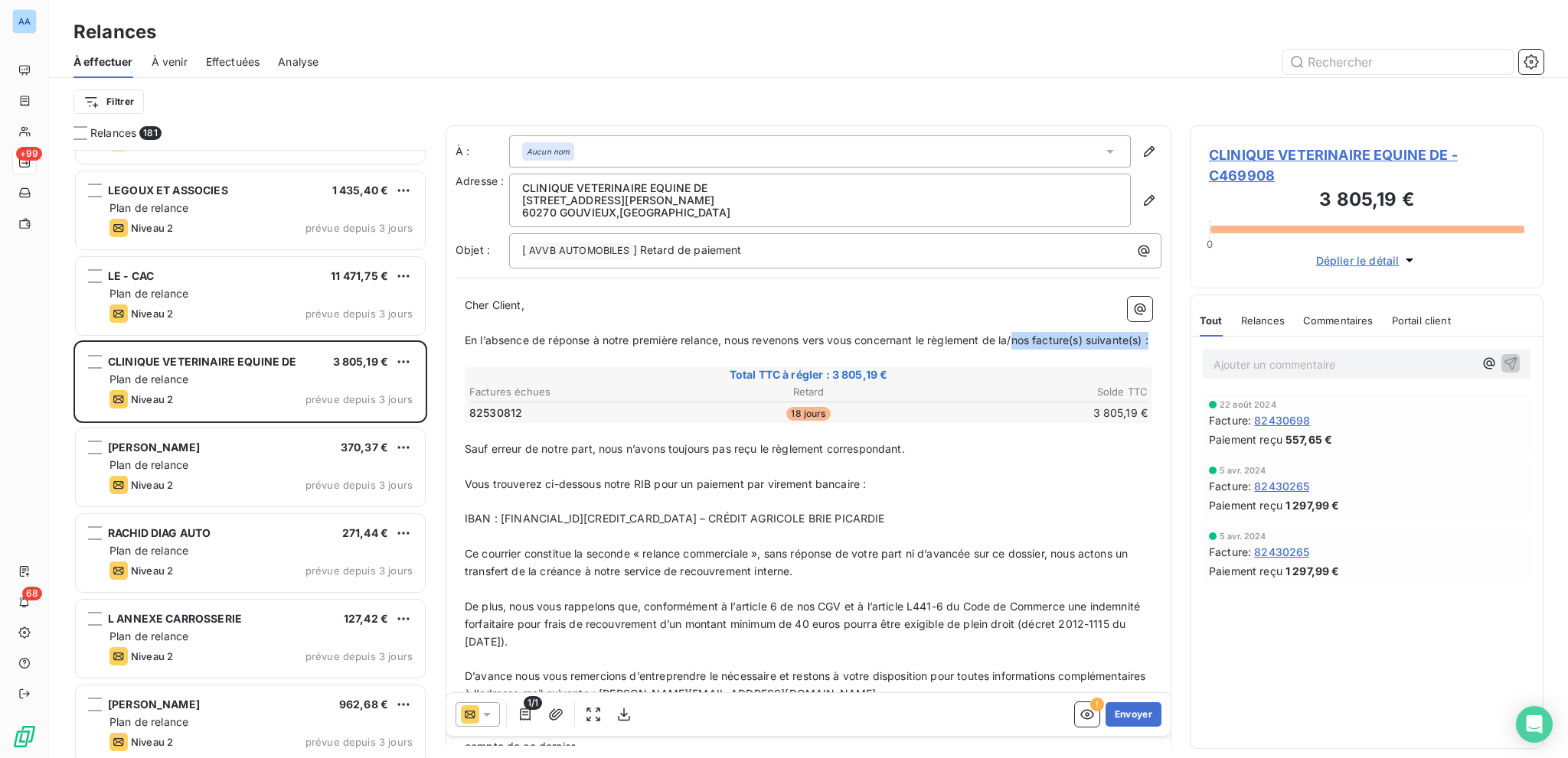
drag, startPoint x: 1016, startPoint y: 340, endPoint x: 1035, endPoint y: 355, distance: 24.2
click at [1035, 350] on p "En l’absence de réponse à notre première relance, nous revenons vers vous conce…" at bounding box center [808, 341] width 687 height 18
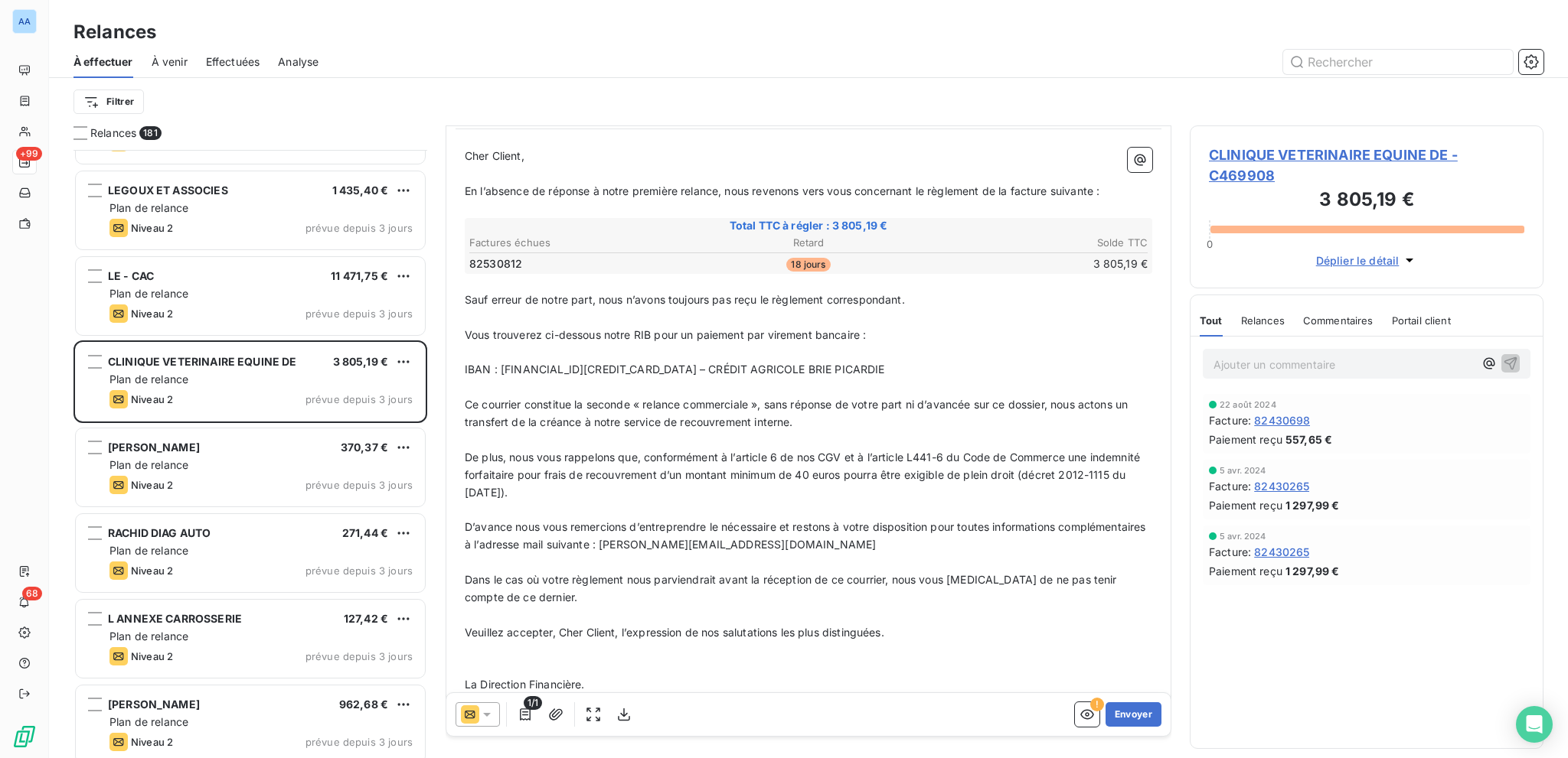
scroll to position [155, 0]
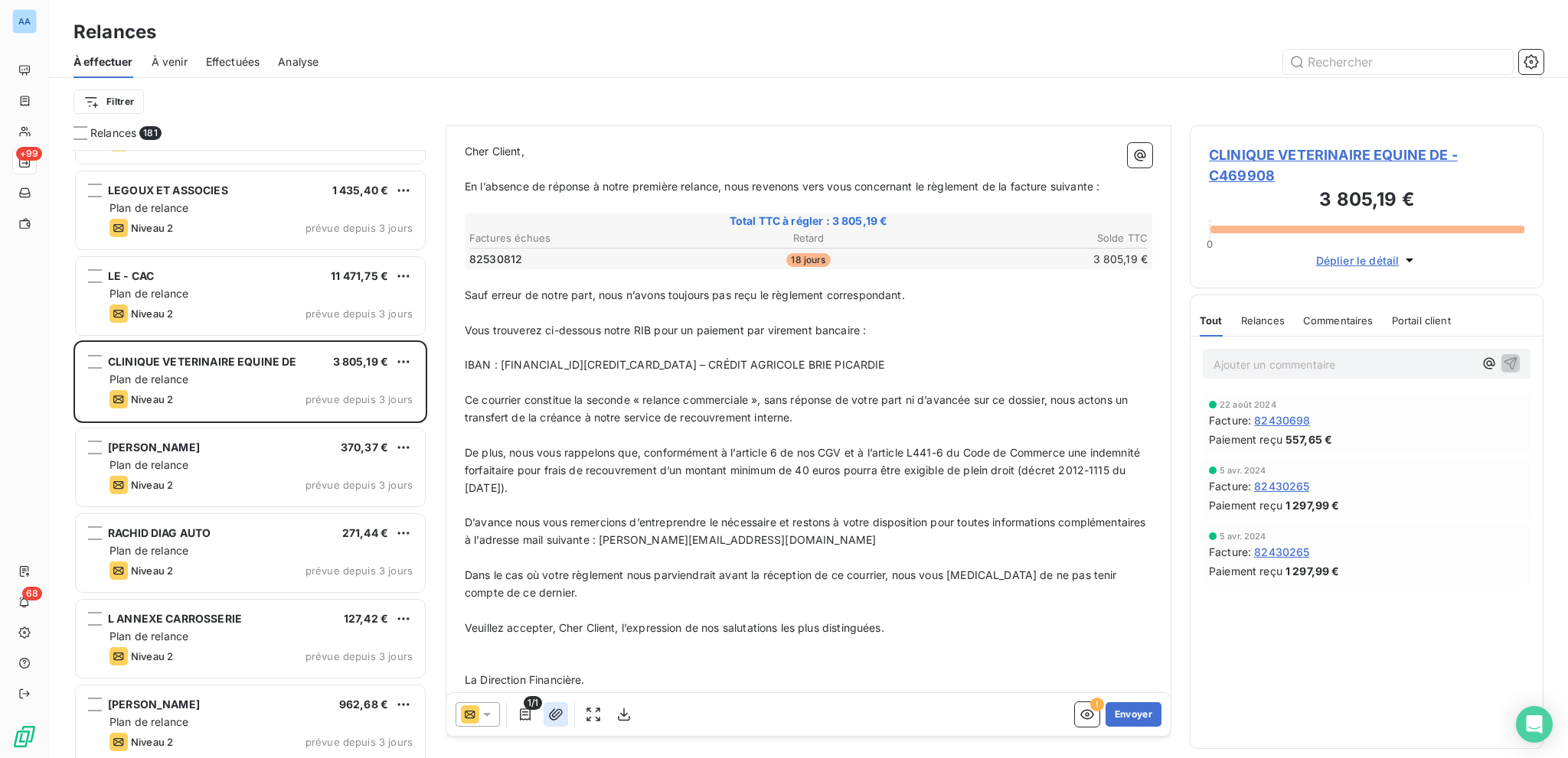
click at [557, 706] on button "button" at bounding box center [555, 715] width 25 height 25
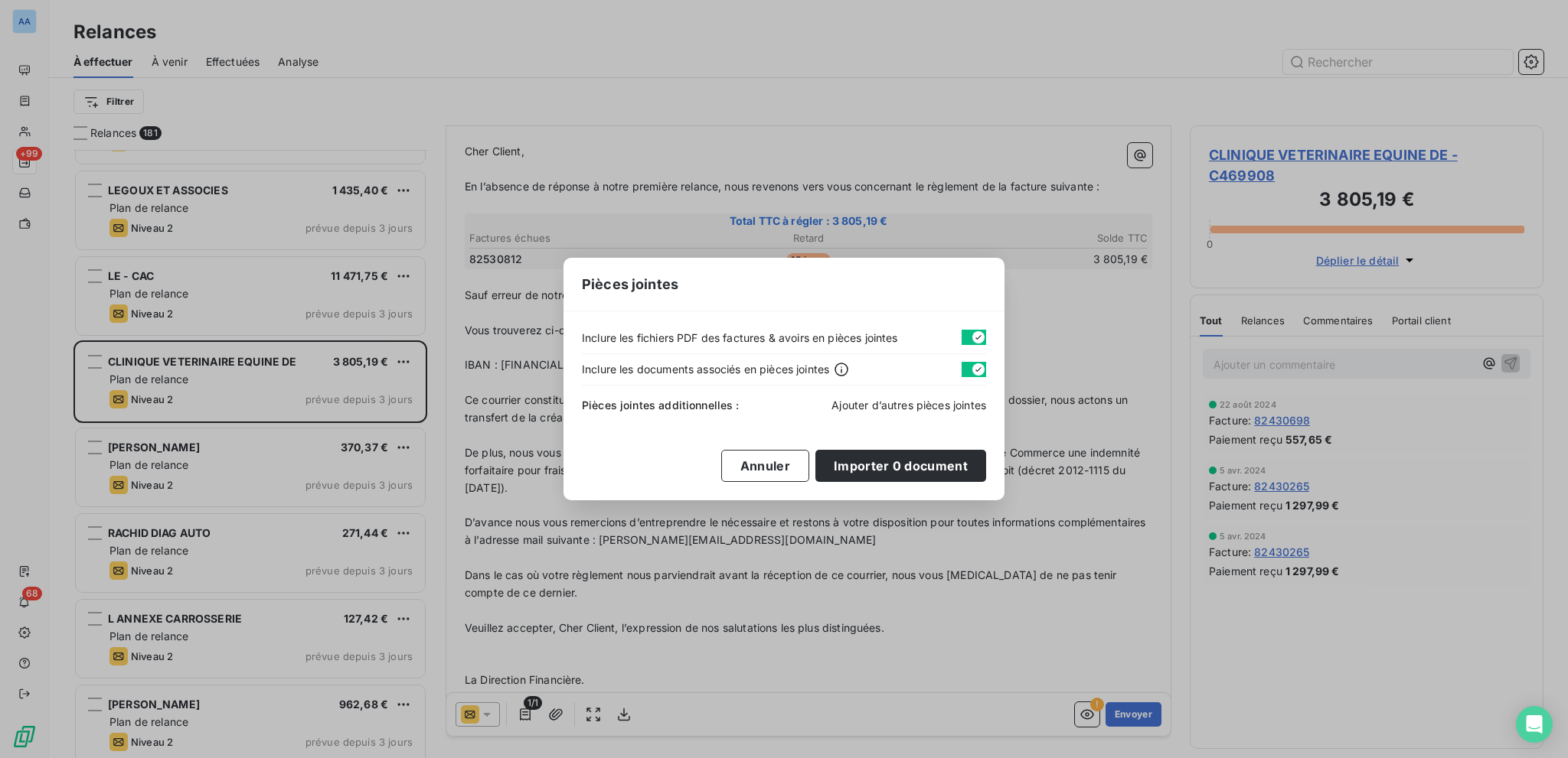
click at [856, 407] on span "Ajouter d’autres pièces jointes" at bounding box center [908, 405] width 155 height 13
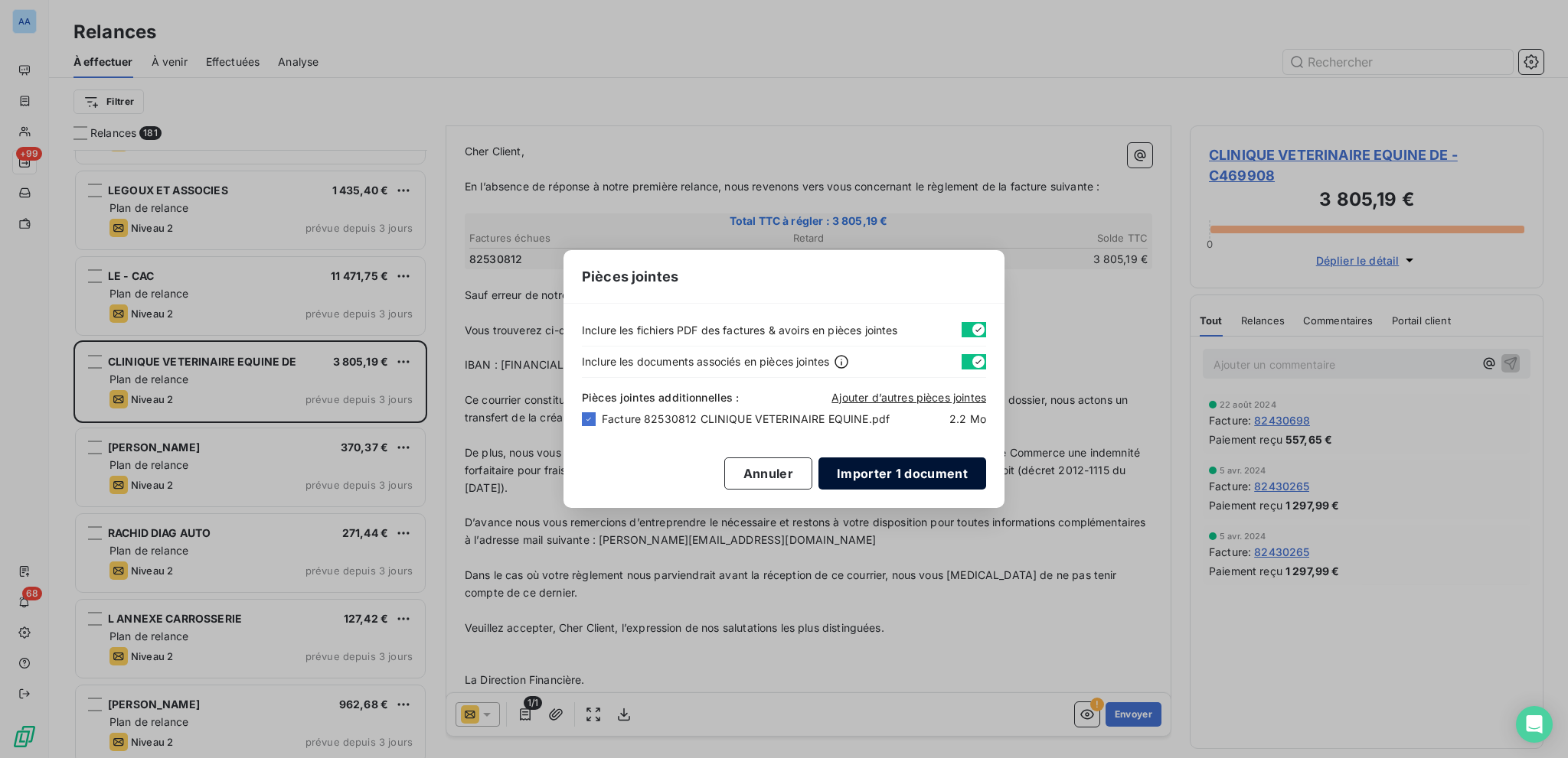
click at [869, 472] on button "Importer 1 document" at bounding box center [902, 474] width 167 height 32
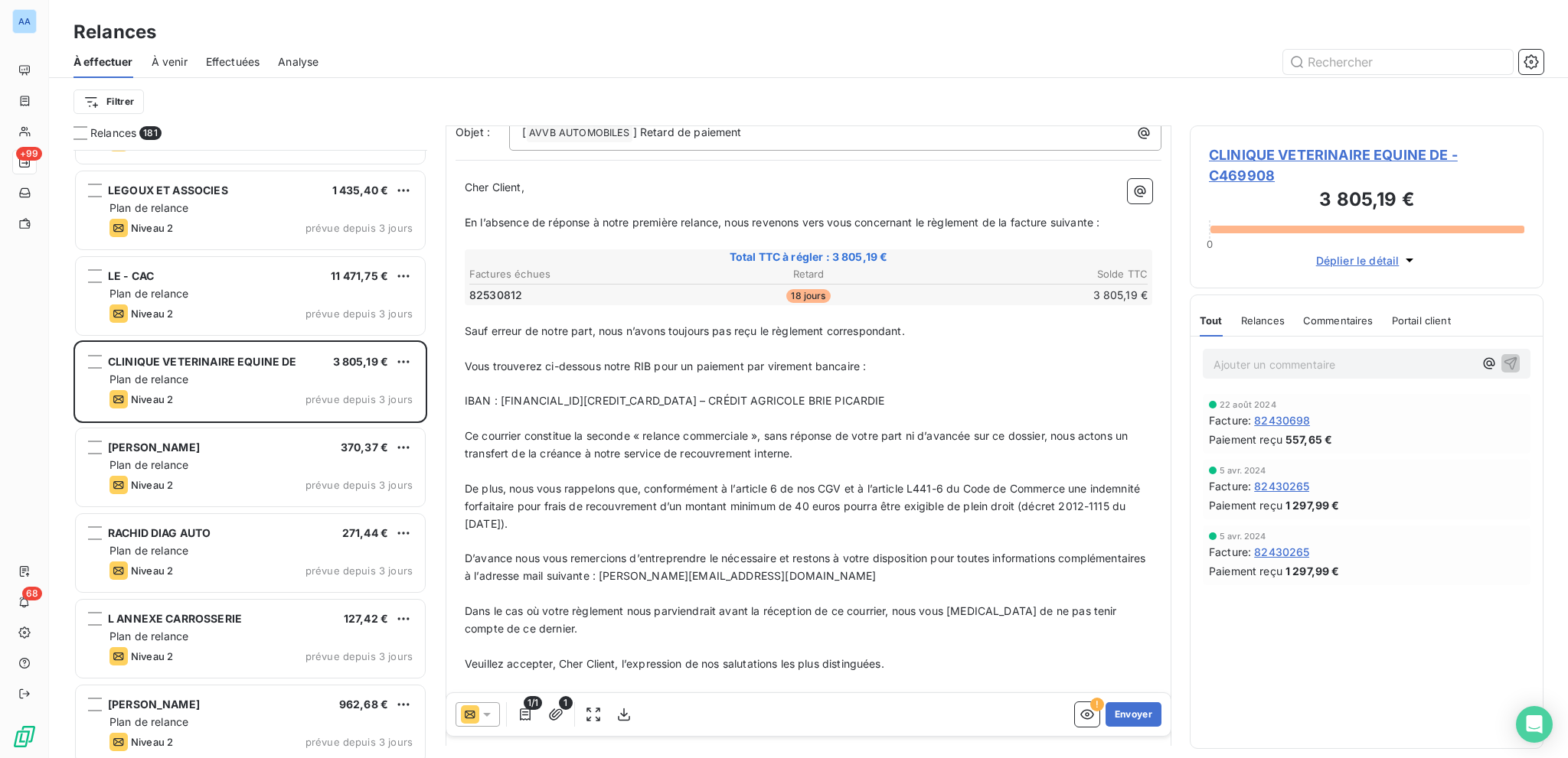
scroll to position [191, 0]
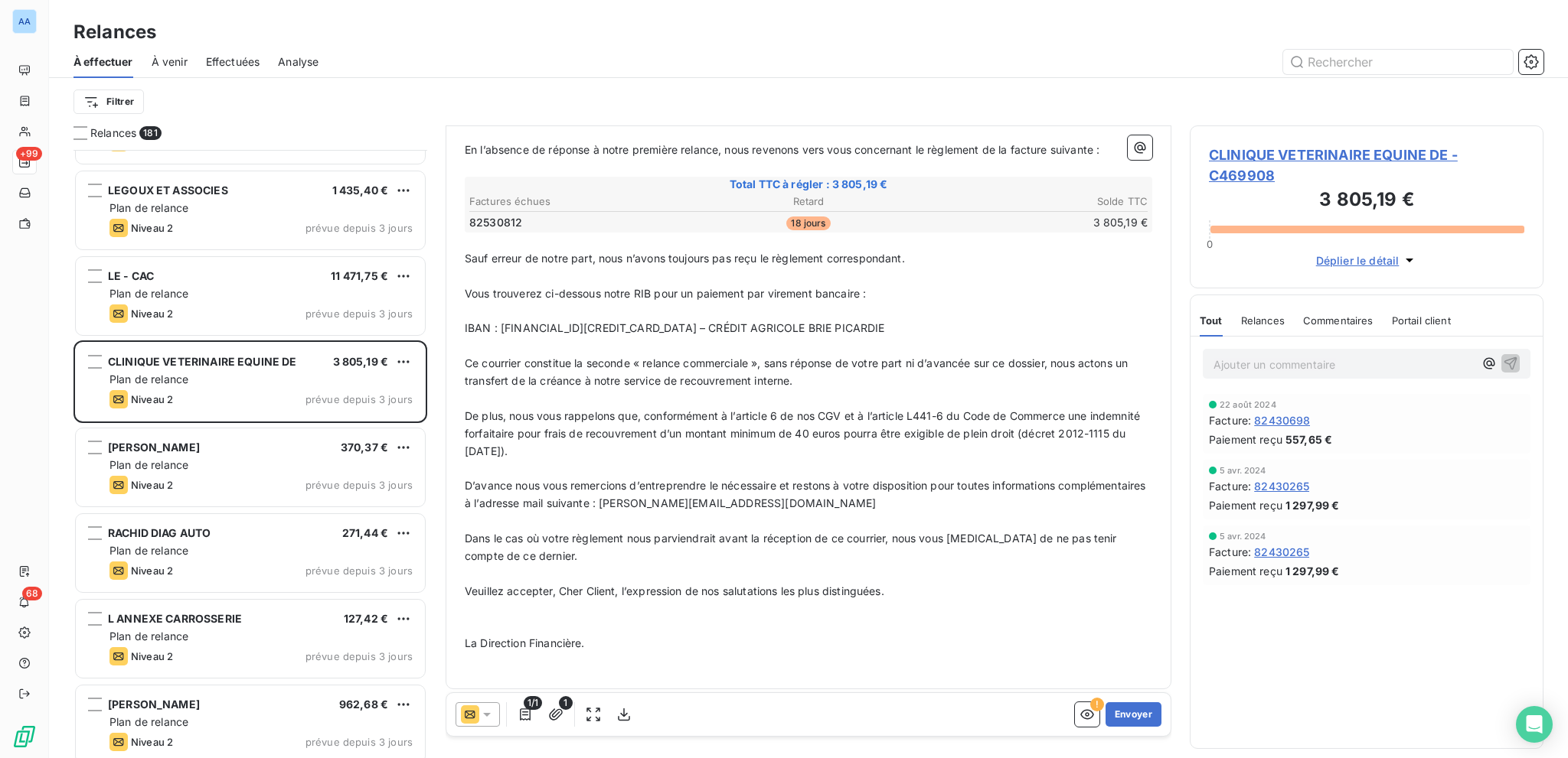
click at [483, 628] on p "﻿" at bounding box center [808, 626] width 687 height 18
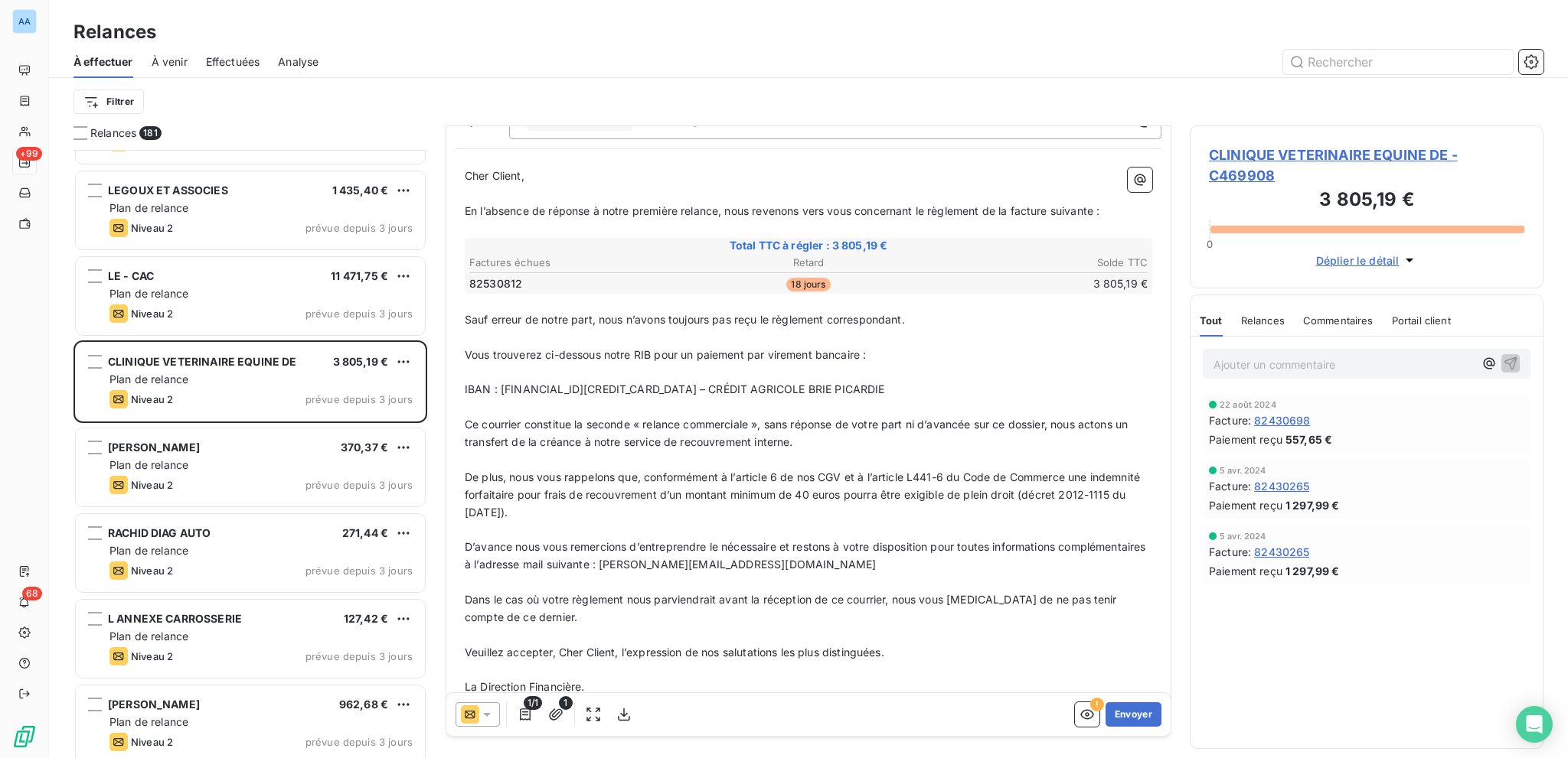
scroll to position [0, 0]
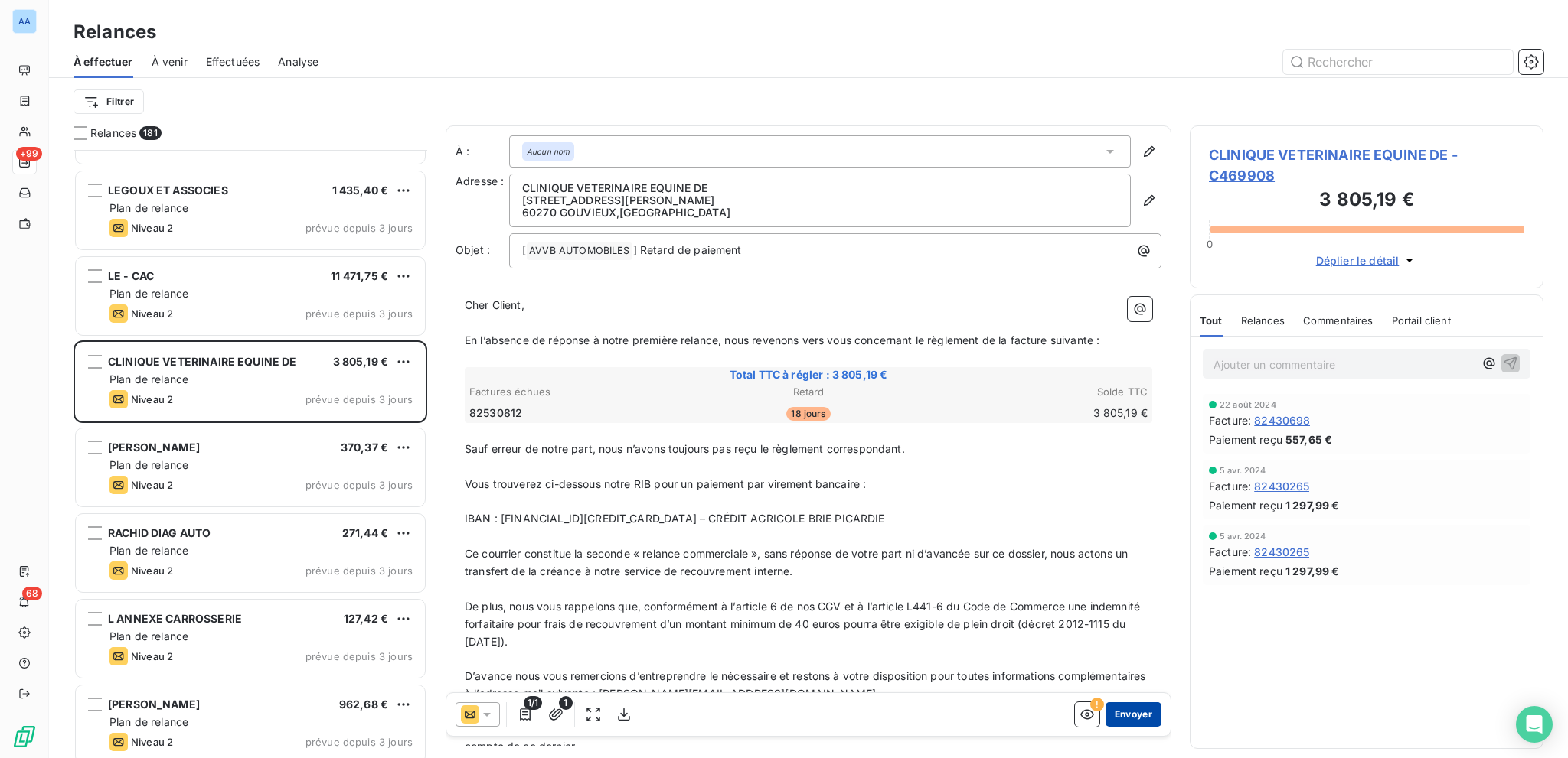
click at [1112, 709] on button "Envoyer" at bounding box center [1133, 715] width 56 height 25
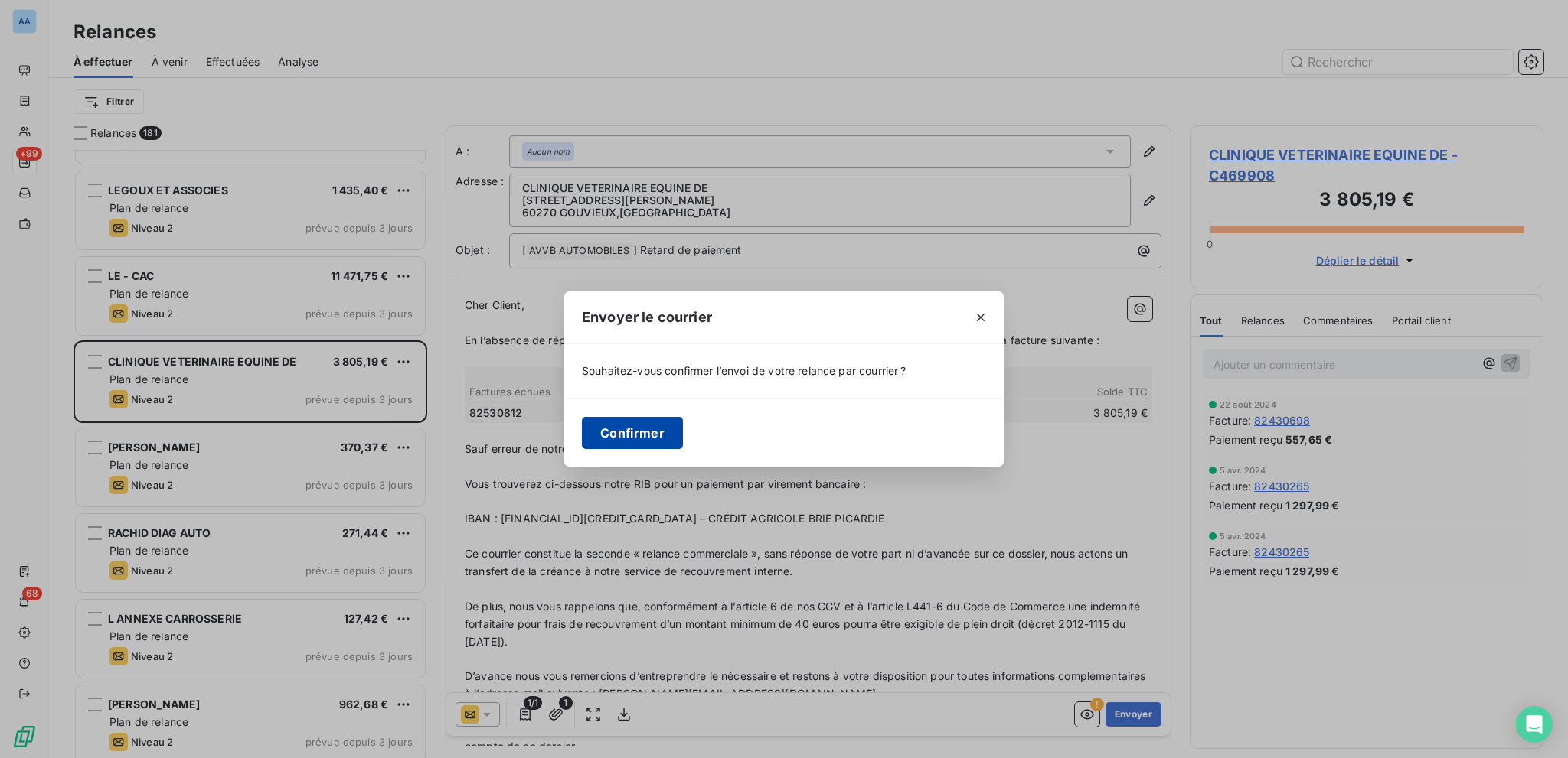
click at [592, 419] on button "Confirmer" at bounding box center [633, 433] width 101 height 32
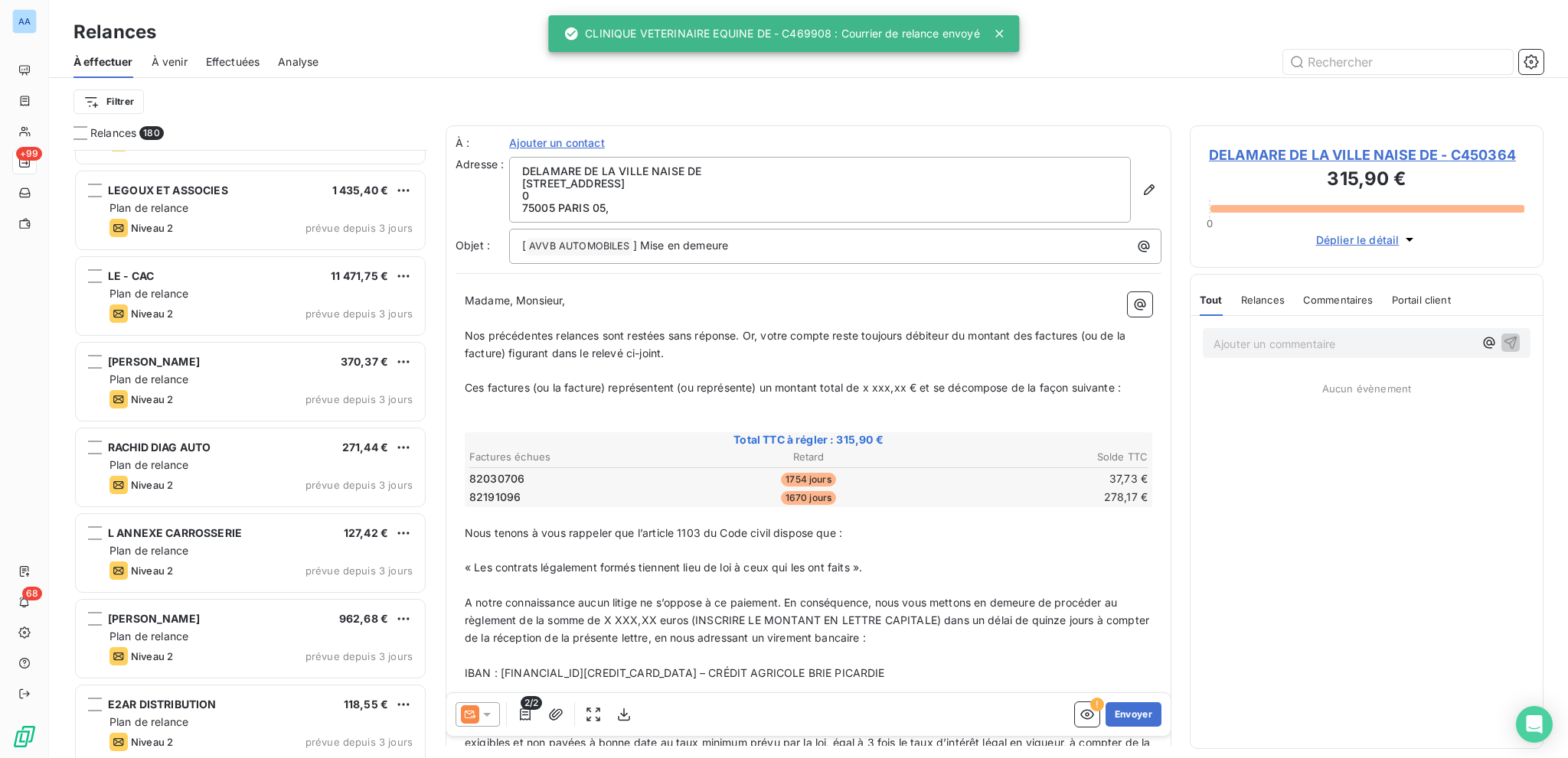
click at [247, 70] on div "Effectuées" at bounding box center [232, 62] width 54 height 32
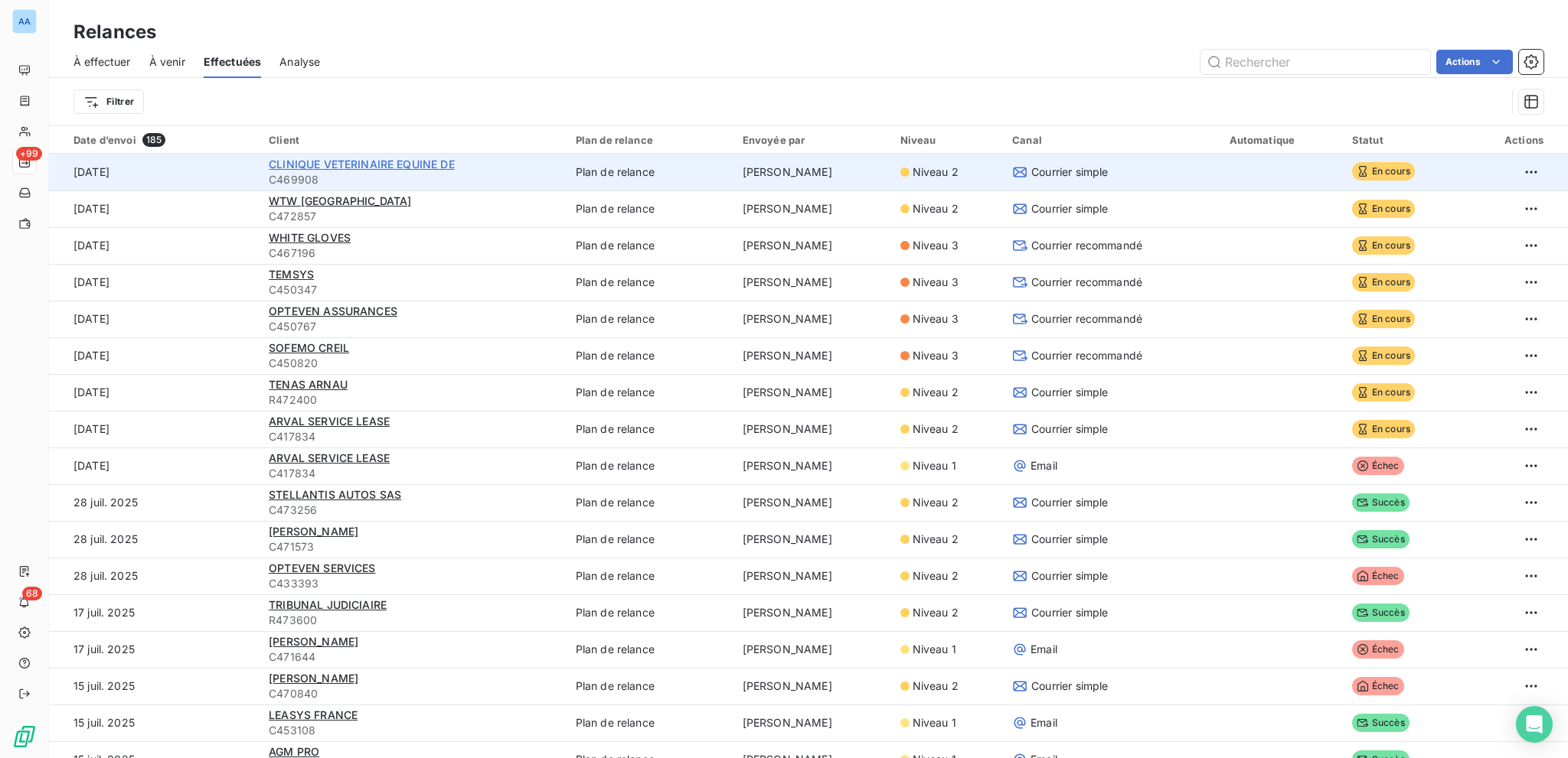
click at [379, 167] on span "CLINIQUE VETERINAIRE EQUINE DE" at bounding box center [361, 164] width 186 height 13
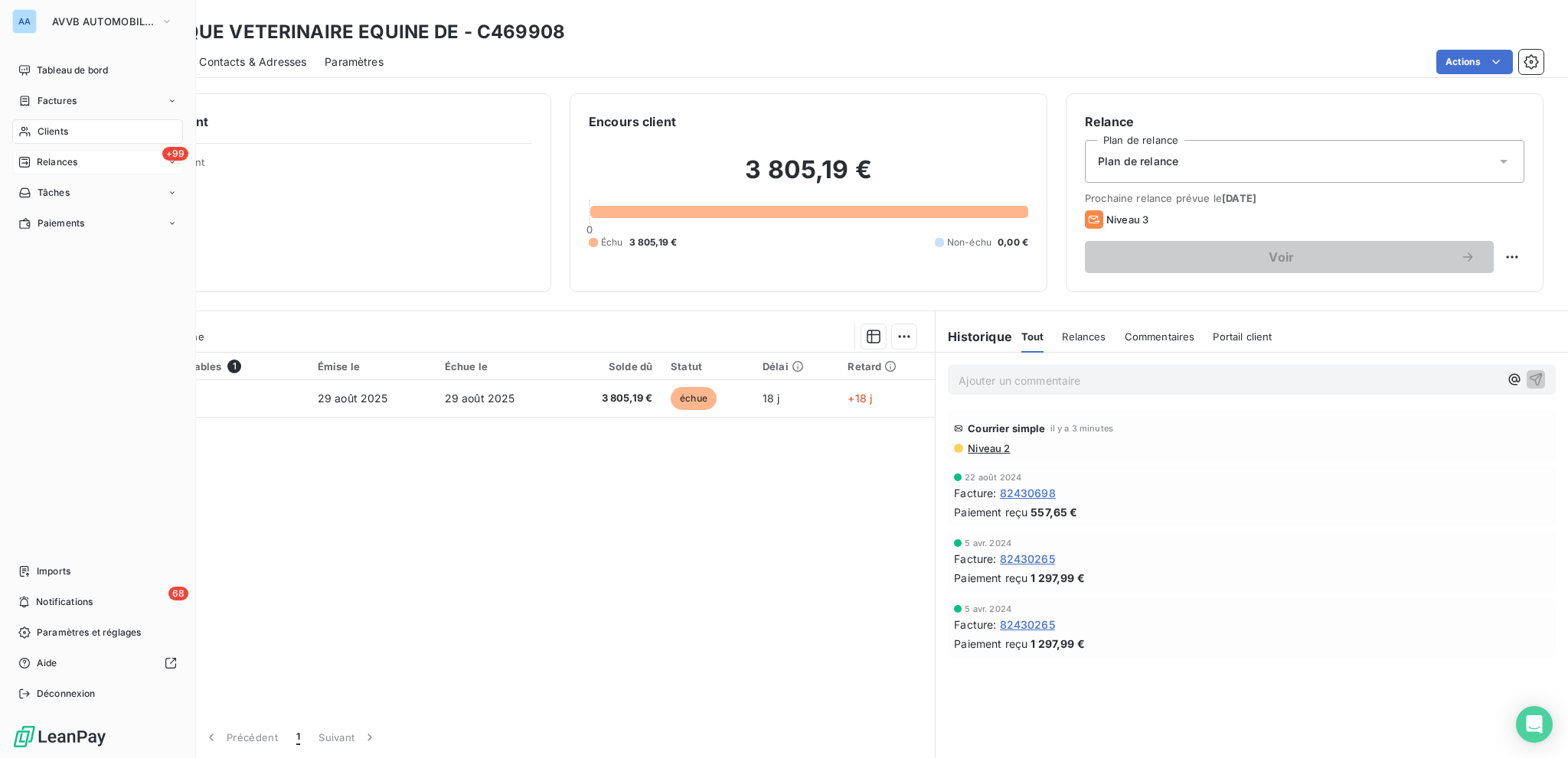
click at [50, 165] on span "Relances" at bounding box center [57, 162] width 41 height 14
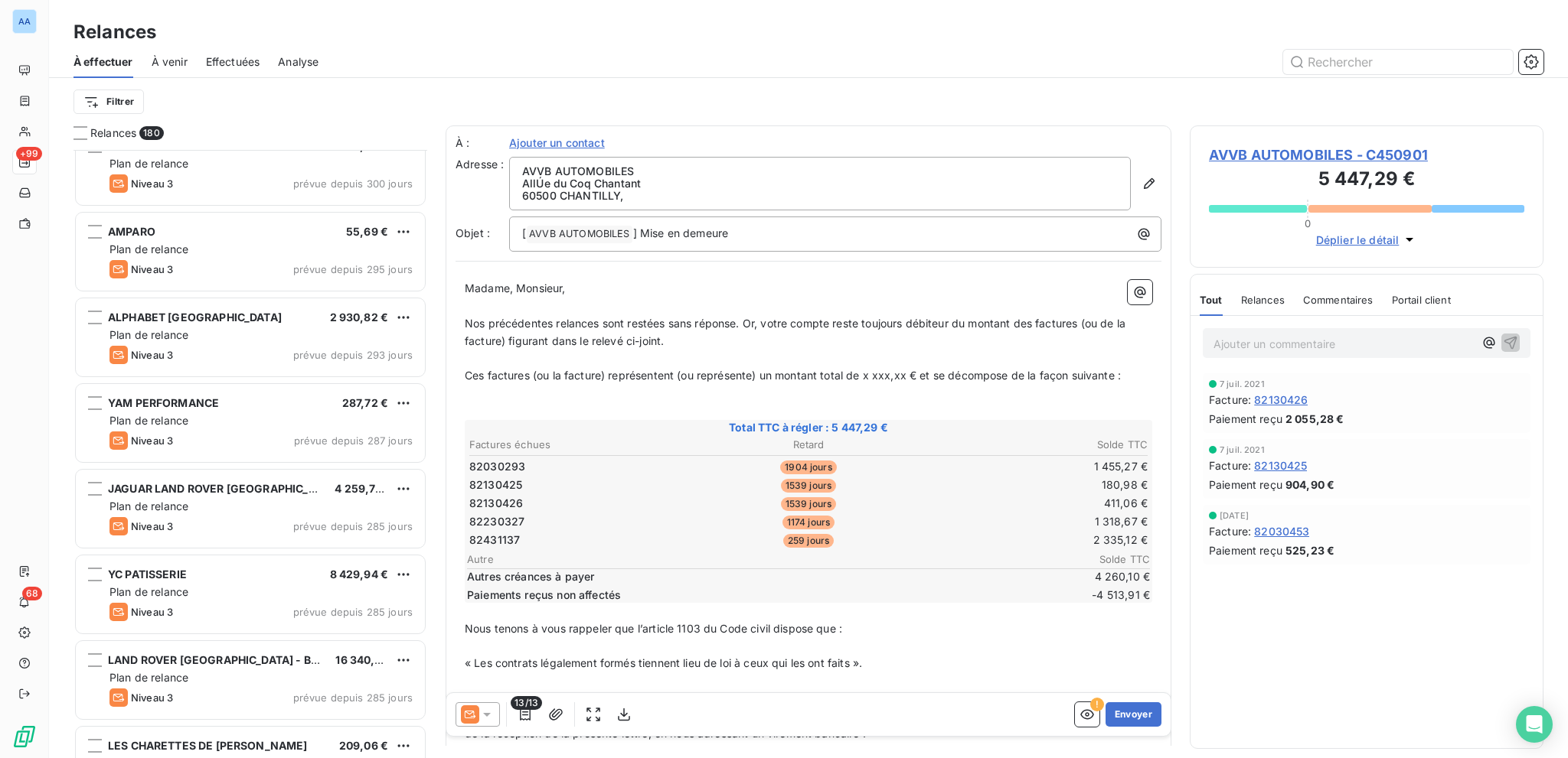
scroll to position [2142, 0]
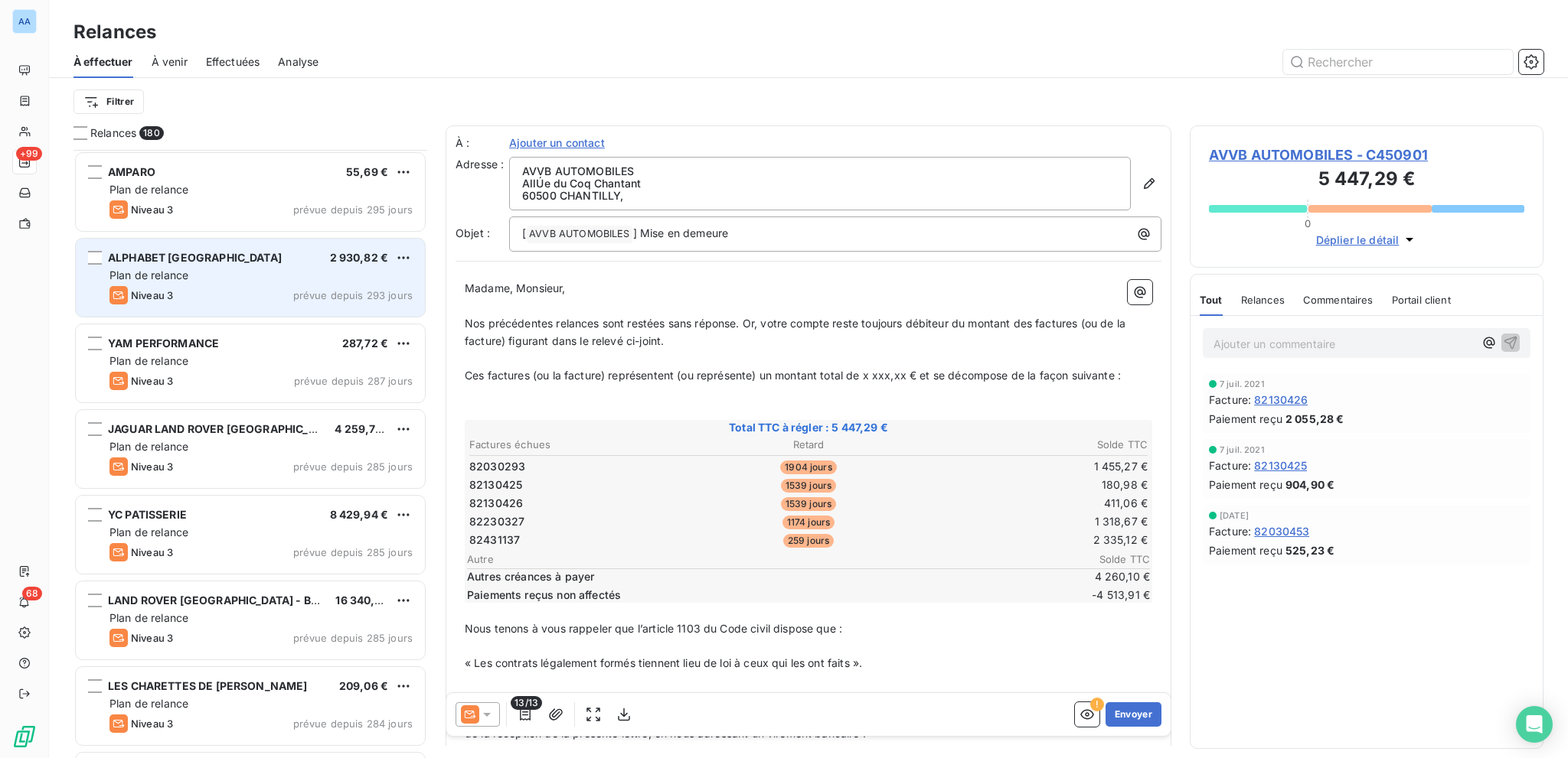
click at [275, 297] on div "Niveau 3 prévue depuis 293 jours" at bounding box center [261, 295] width 303 height 19
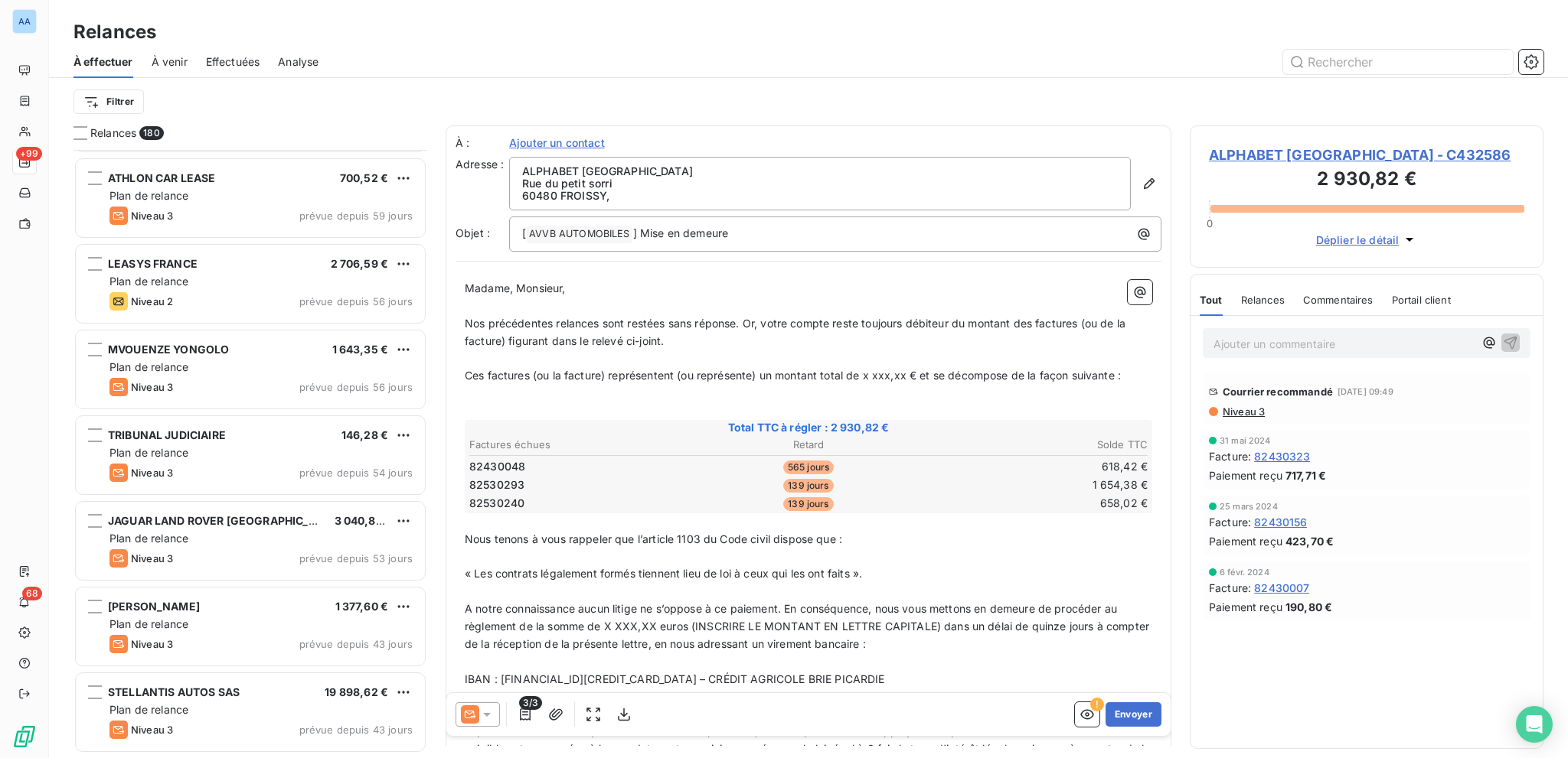
scroll to position [7268, 0]
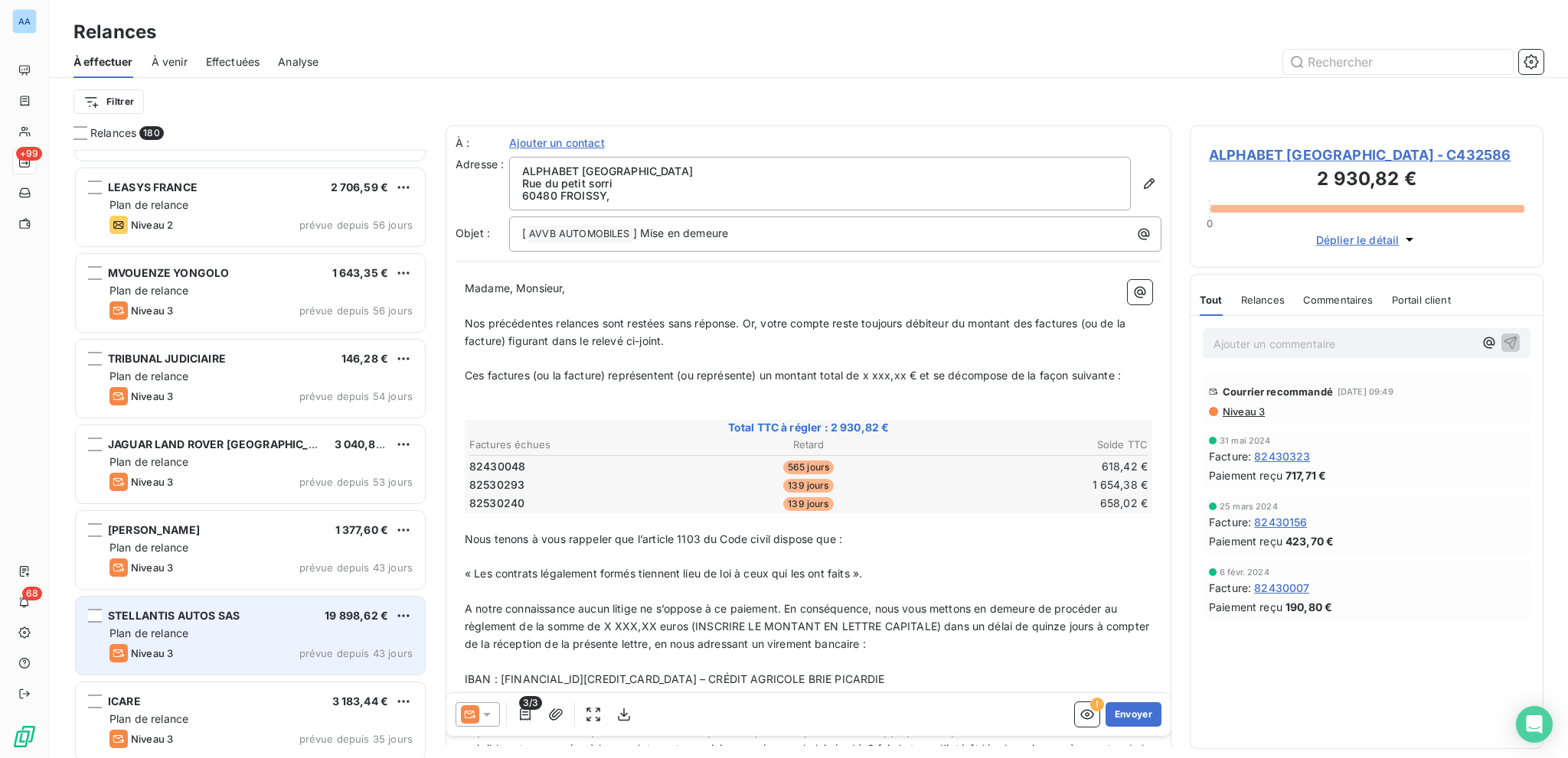
click at [349, 632] on div "Plan de relance" at bounding box center [261, 633] width 303 height 15
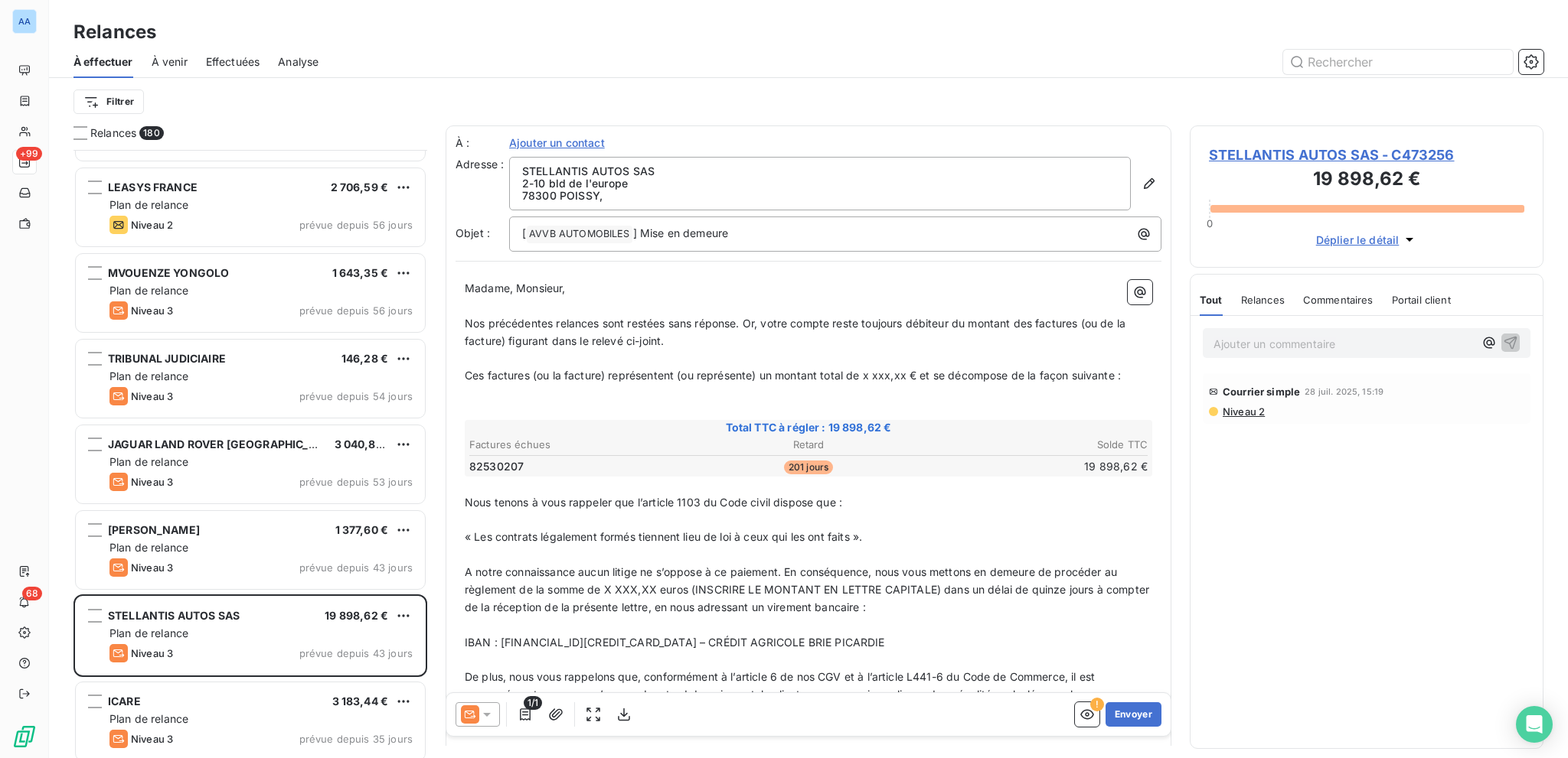
click at [1226, 412] on span "Niveau 2" at bounding box center [1242, 412] width 43 height 12
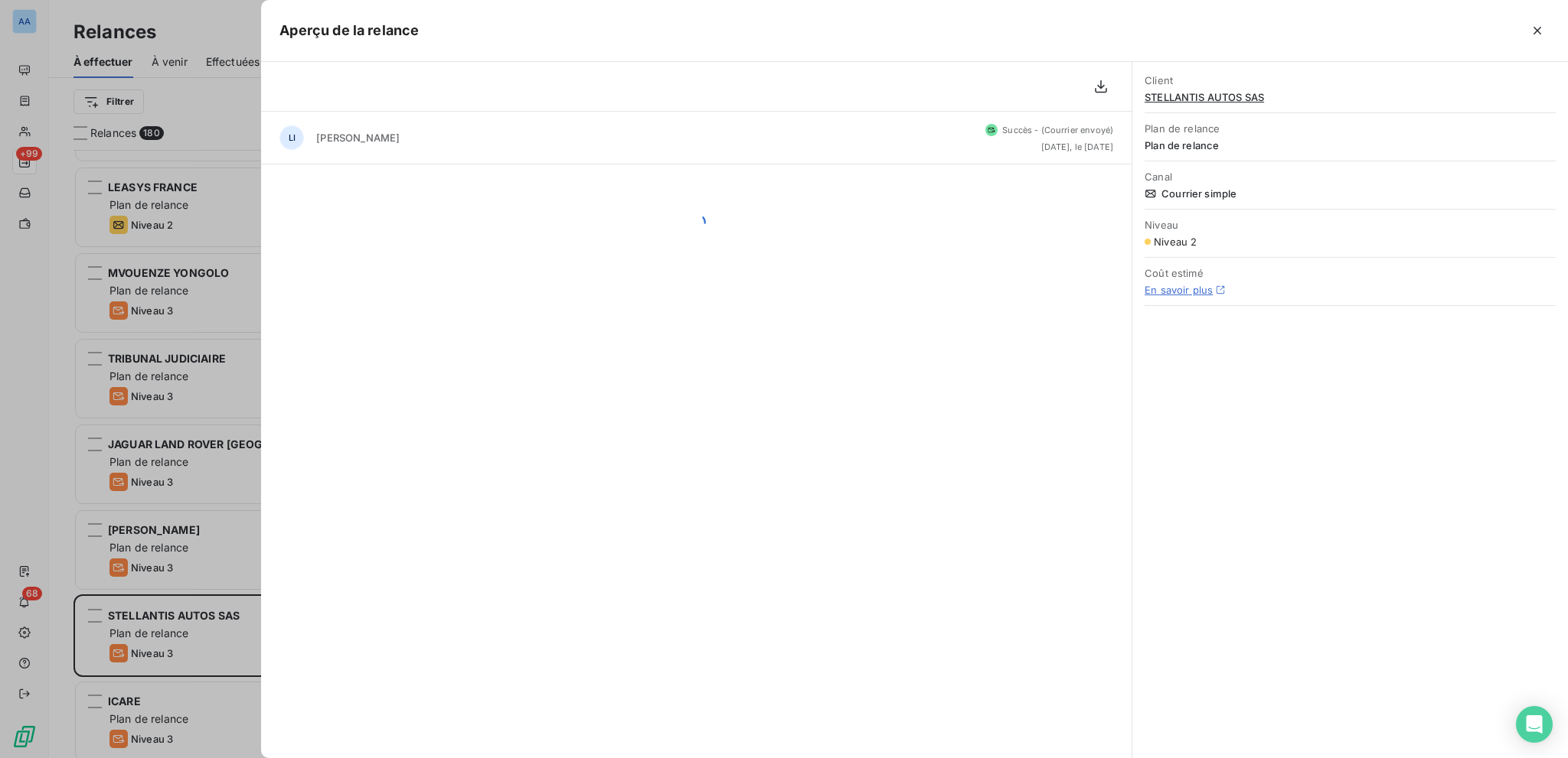
scroll to position [597, 341]
click at [1537, 33] on icon "button" at bounding box center [1536, 30] width 15 height 15
